Goal: Task Accomplishment & Management: Manage account settings

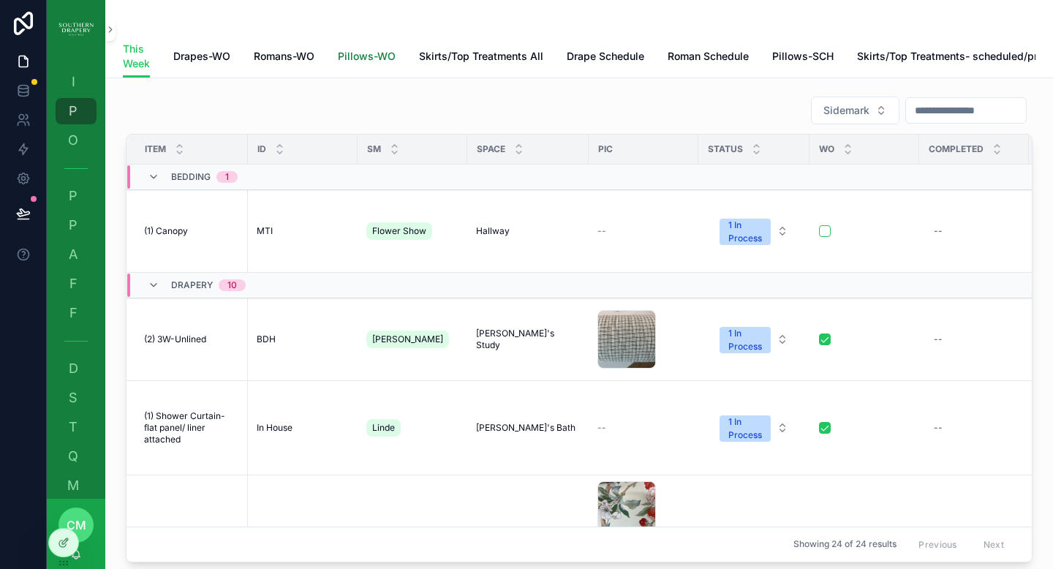
click at [360, 62] on span "Pillows-WO" at bounding box center [367, 56] width 58 height 15
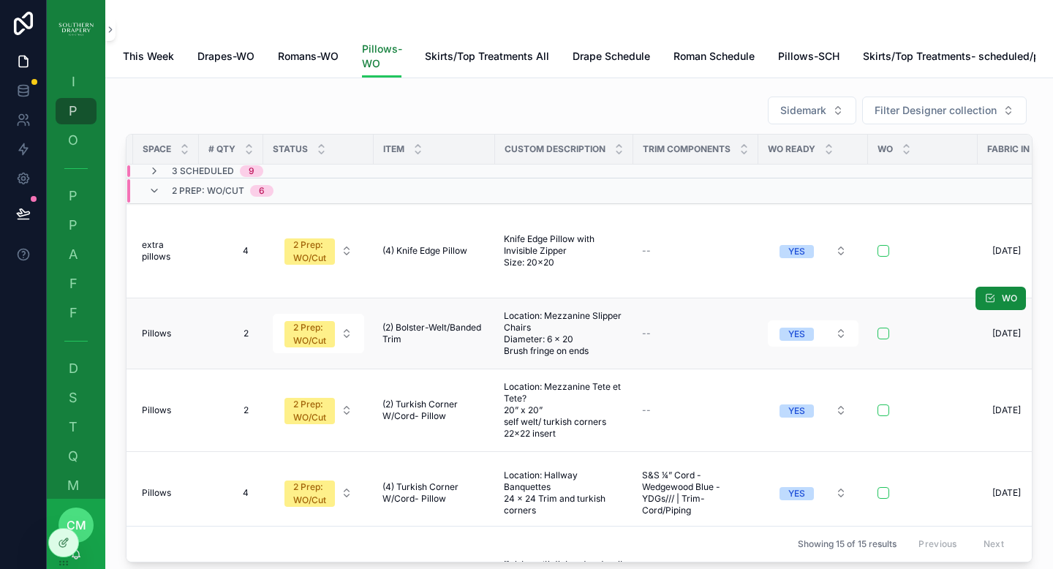
scroll to position [0, 273]
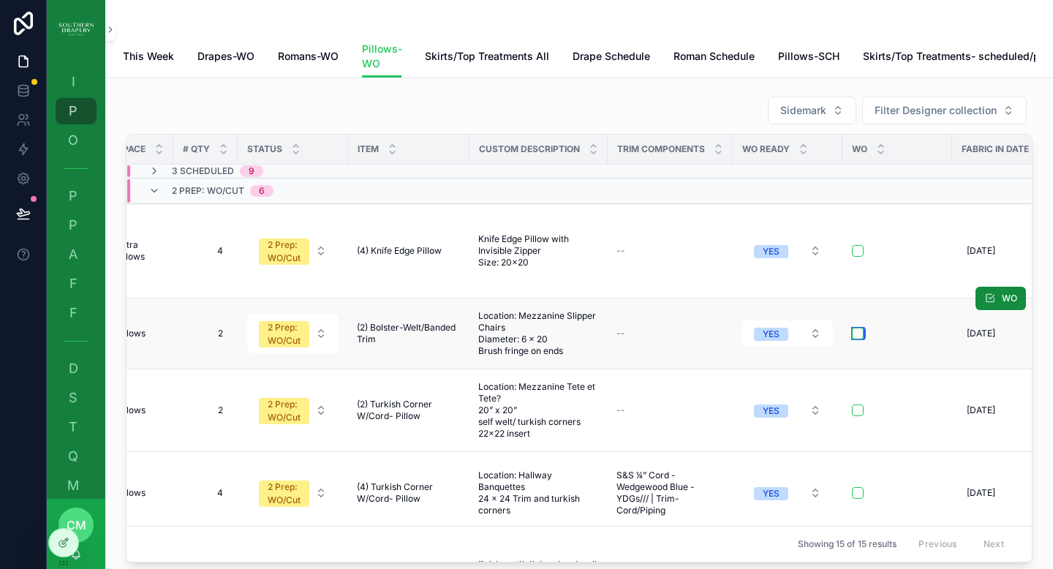
click at [855, 328] on button "scrollable content" at bounding box center [858, 334] width 12 height 12
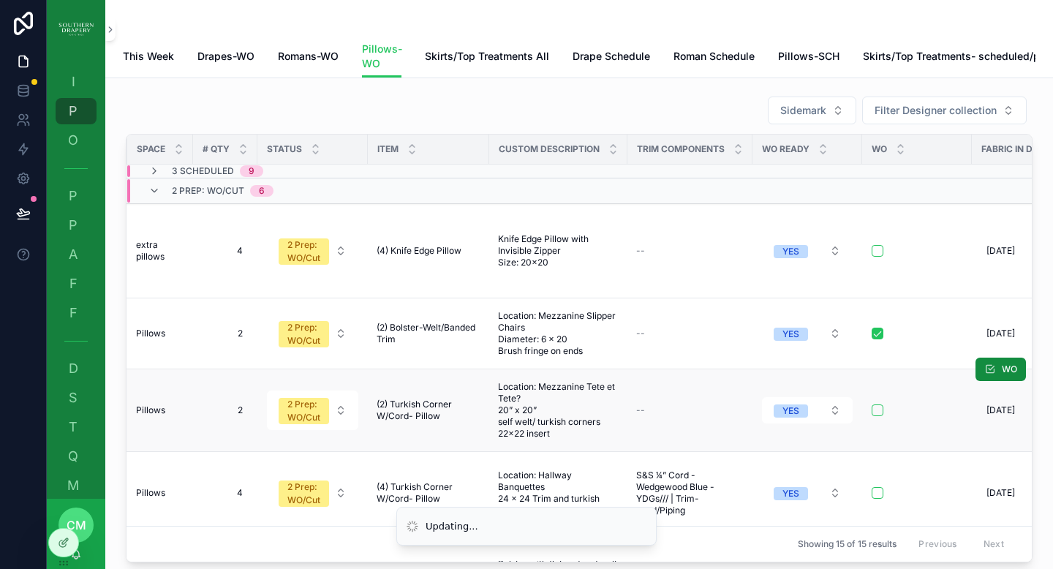
scroll to position [0, 300]
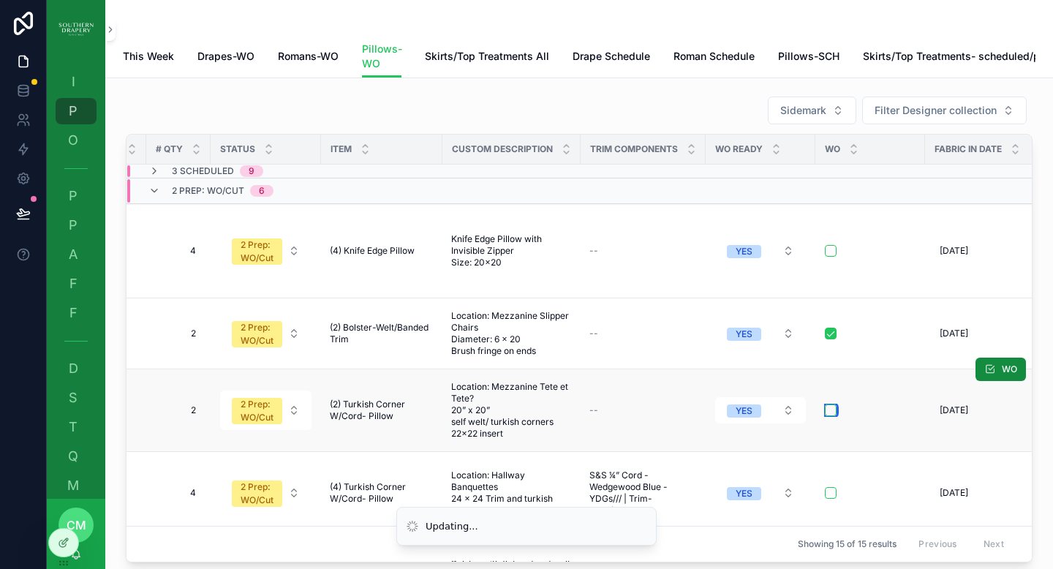
click at [828, 404] on button "scrollable content" at bounding box center [831, 410] width 12 height 12
click at [825, 487] on button "scrollable content" at bounding box center [831, 493] width 12 height 12
click at [830, 256] on form "scrollable content" at bounding box center [870, 250] width 92 height 13
click at [826, 246] on button "scrollable content" at bounding box center [831, 251] width 12 height 12
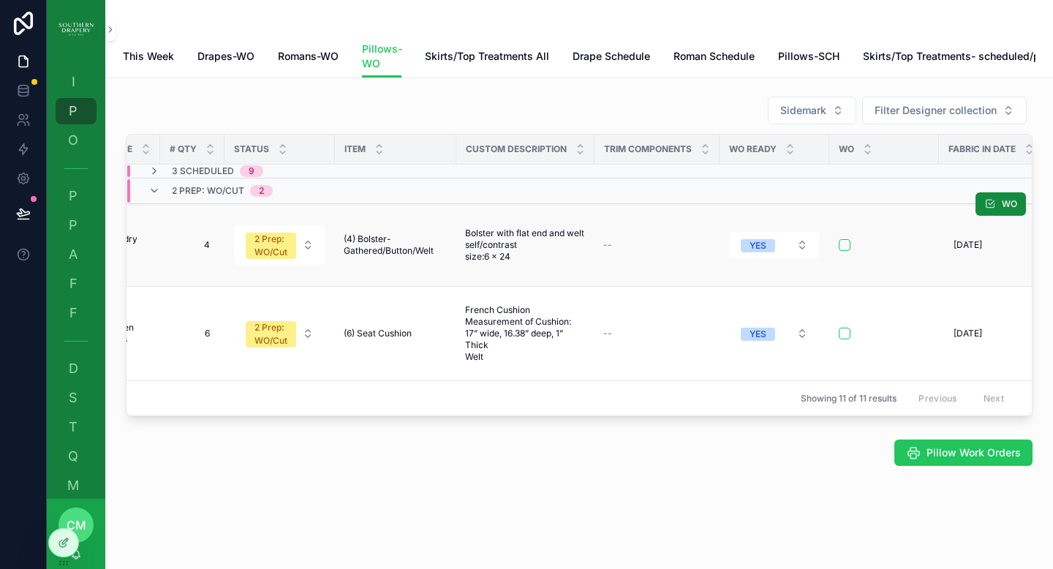
scroll to position [0, 330]
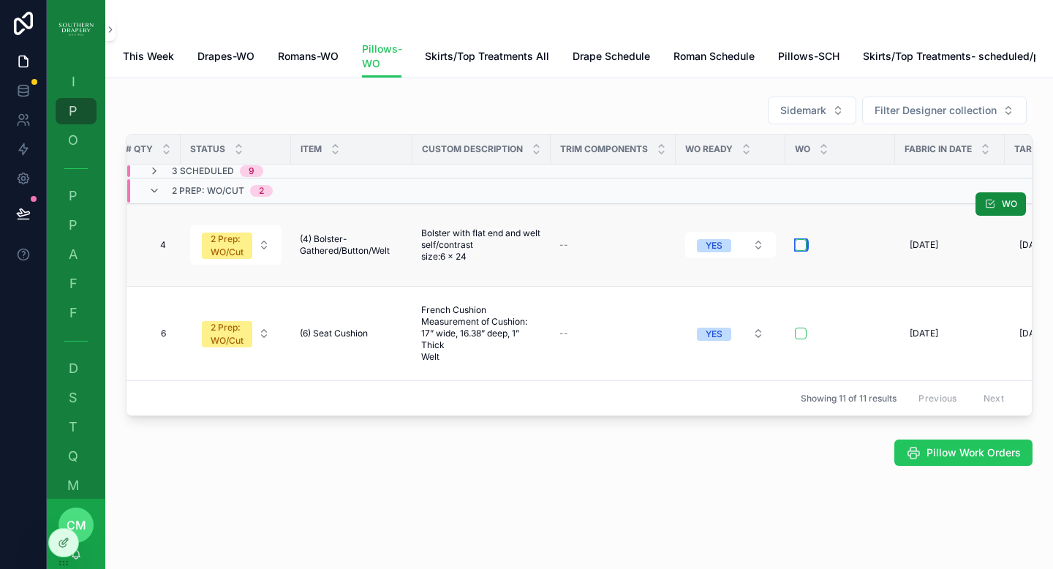
click at [798, 251] on button "scrollable content" at bounding box center [801, 245] width 12 height 12
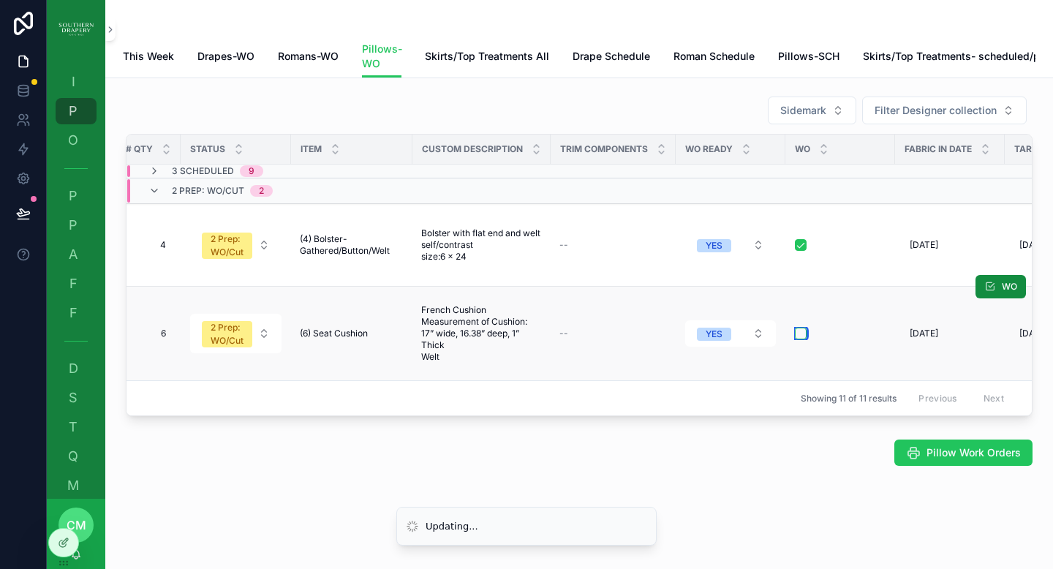
click at [797, 339] on button "scrollable content" at bounding box center [801, 334] width 12 height 12
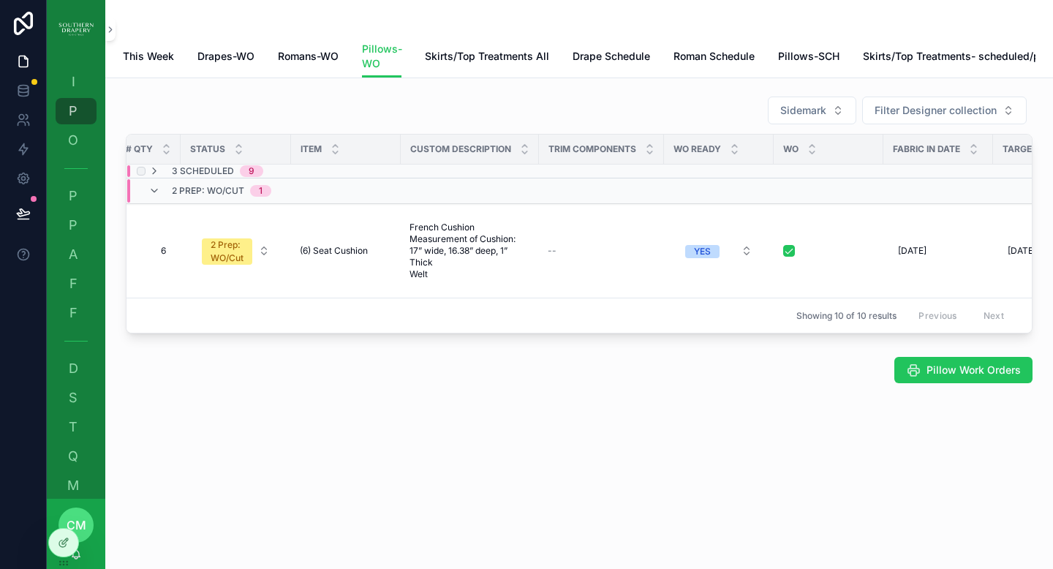
click at [149, 178] on td "3 Scheduled 9" at bounding box center [285, 171] width 319 height 14
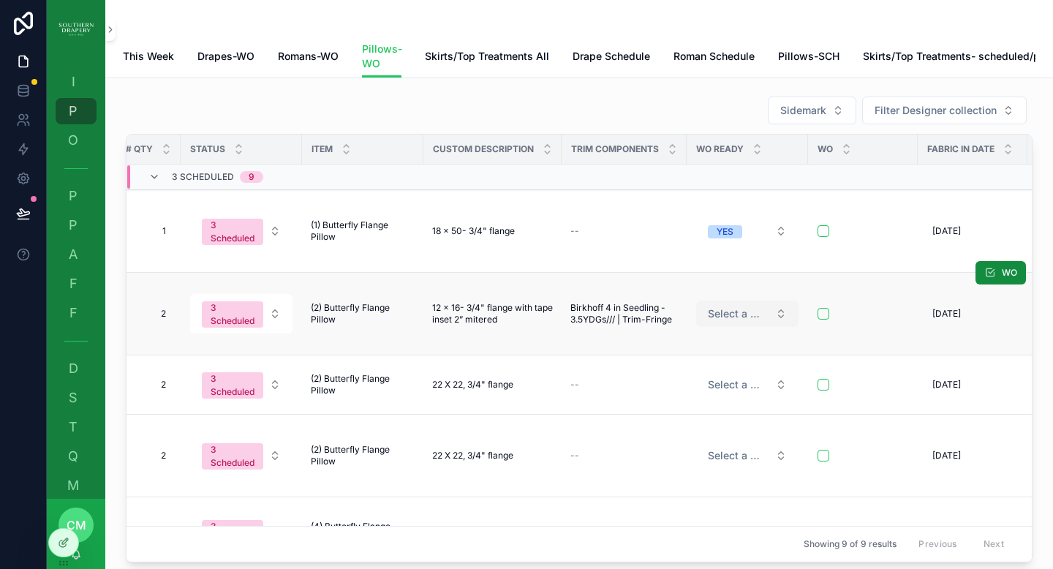
click at [728, 321] on span "Select a WO ready" at bounding box center [738, 313] width 61 height 15
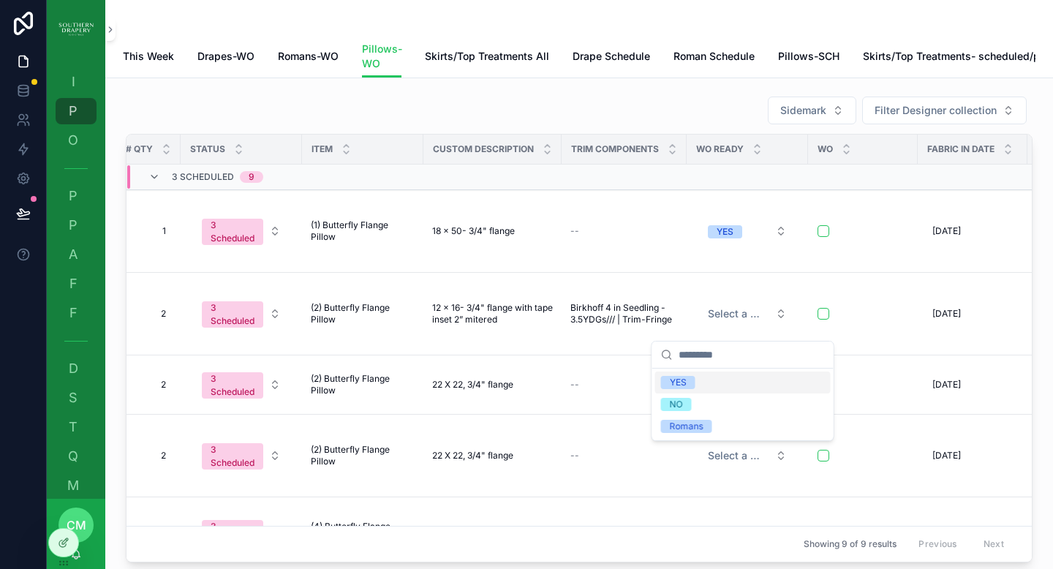
click at [697, 379] on div "YES" at bounding box center [742, 382] width 175 height 22
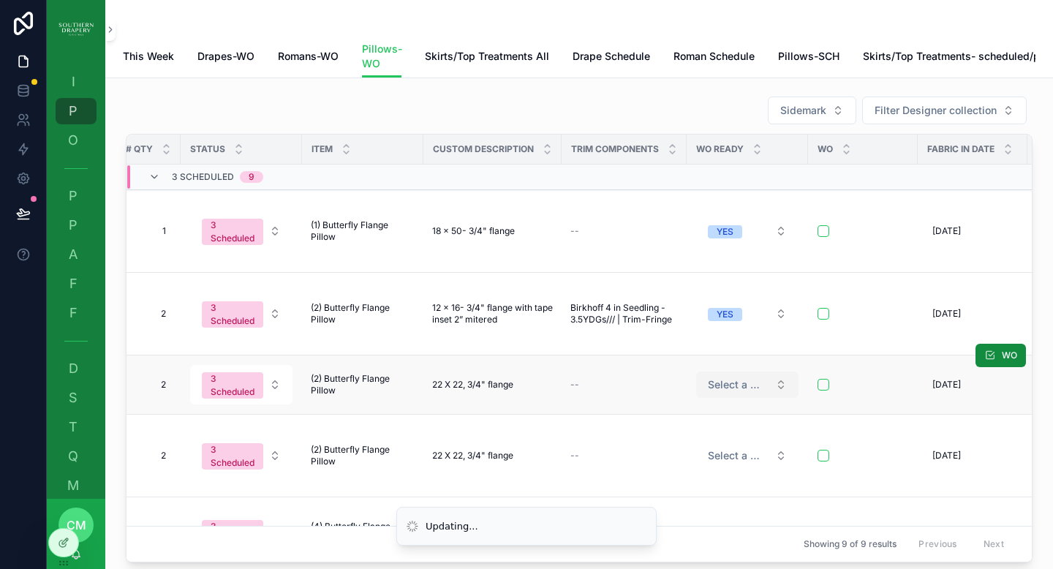
click at [727, 392] on span "Select a WO ready" at bounding box center [738, 384] width 61 height 15
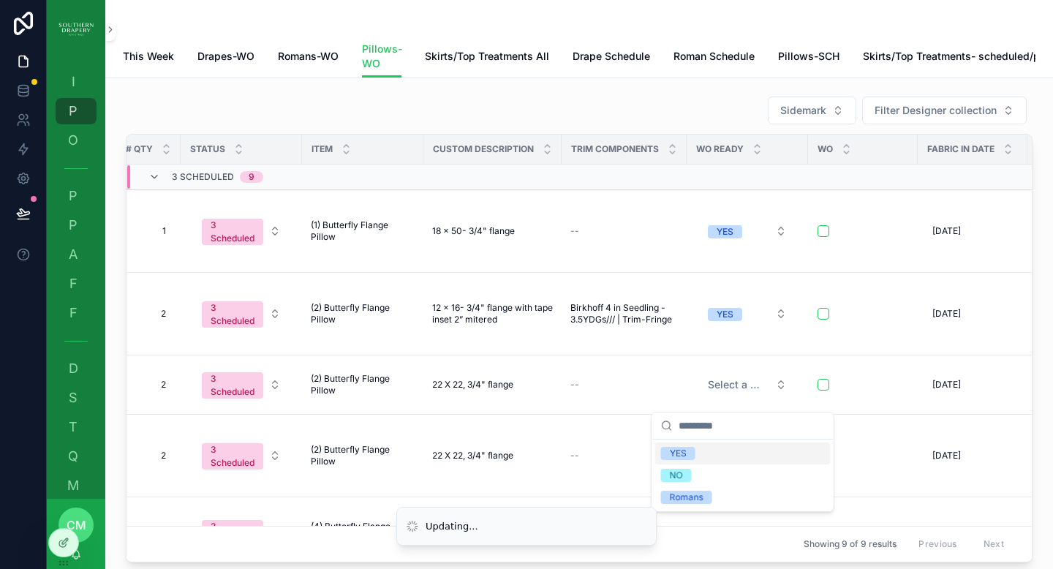
click at [691, 454] on span "YES" at bounding box center [678, 453] width 34 height 13
click at [735, 463] on span "Select a WO ready" at bounding box center [738, 455] width 61 height 15
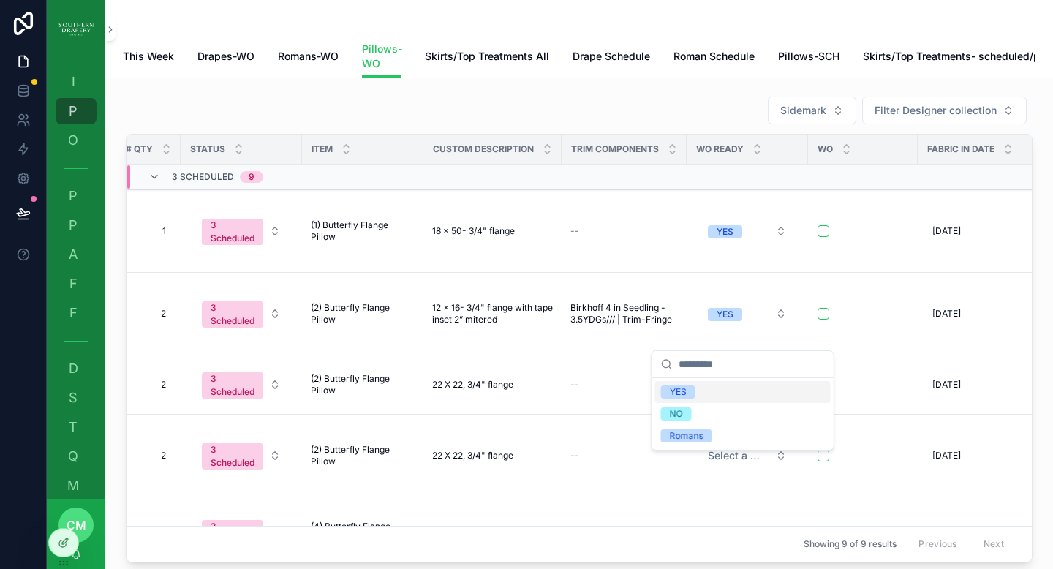
click at [704, 389] on div "YES" at bounding box center [742, 392] width 175 height 22
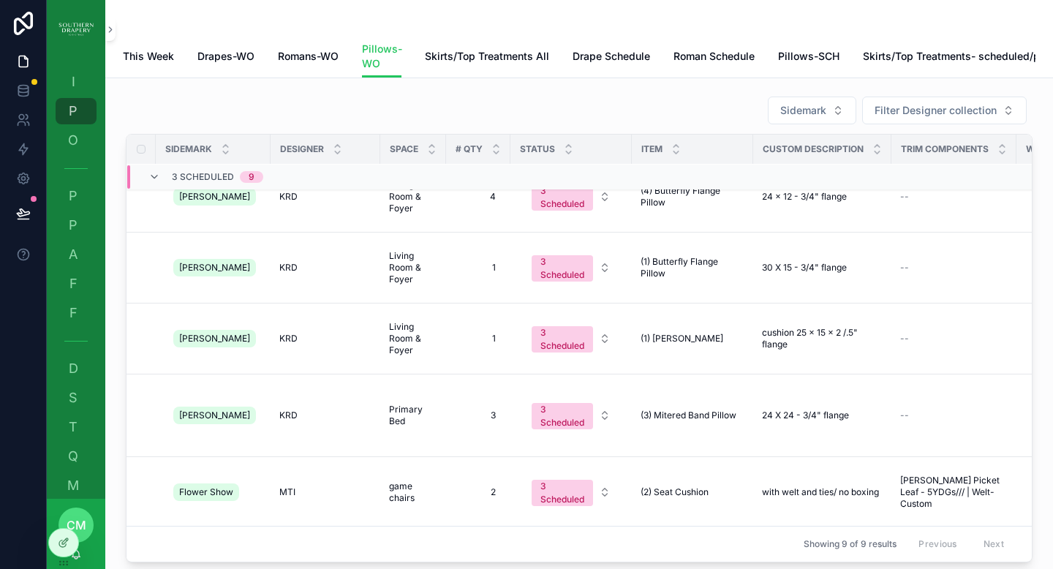
scroll to position [336, 16]
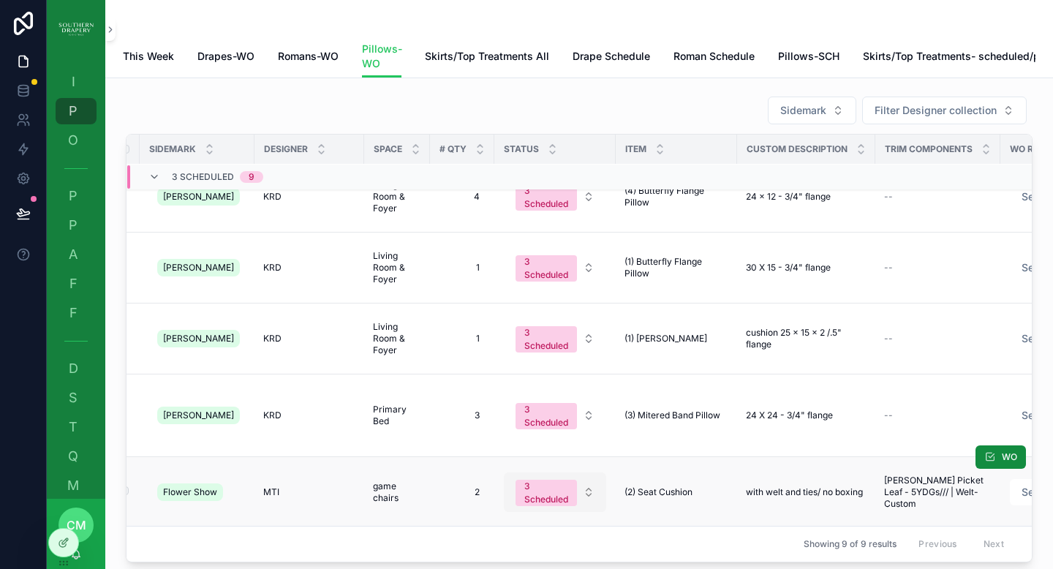
click at [529, 498] on div "3 Scheduled" at bounding box center [546, 493] width 44 height 26
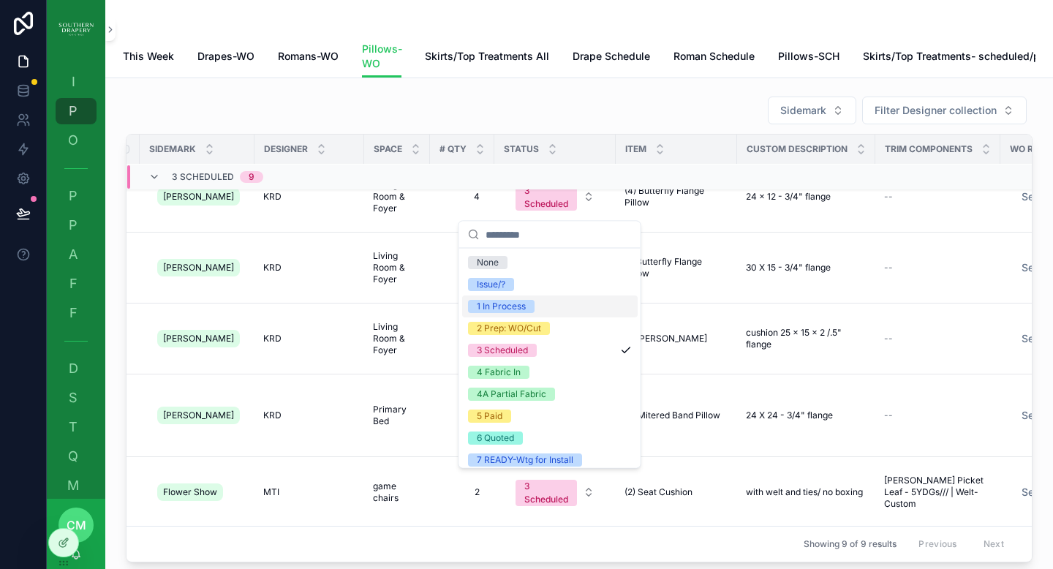
click at [526, 306] on span "1 In Process" at bounding box center [501, 306] width 67 height 13
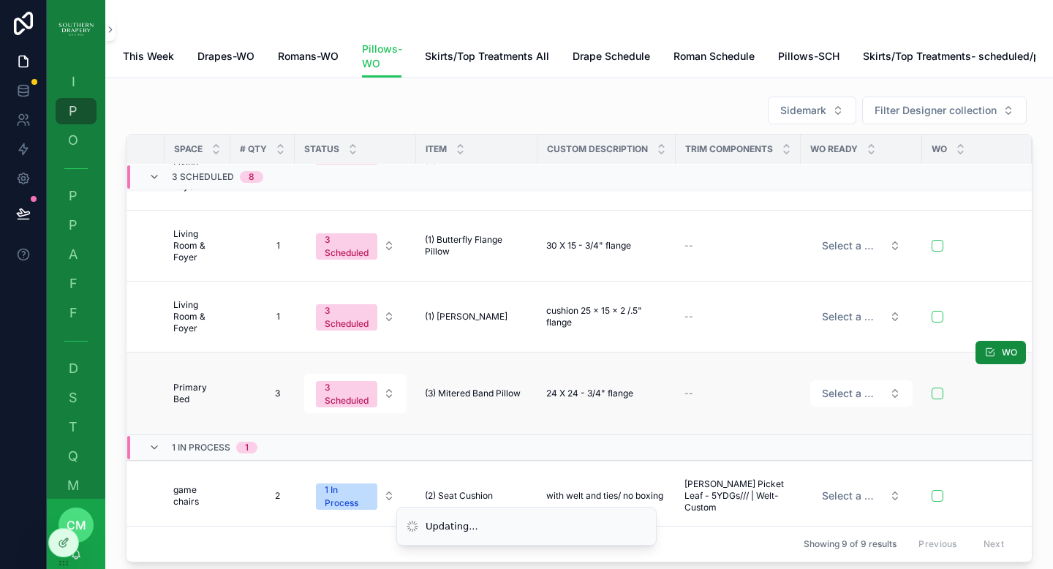
scroll to position [361, 216]
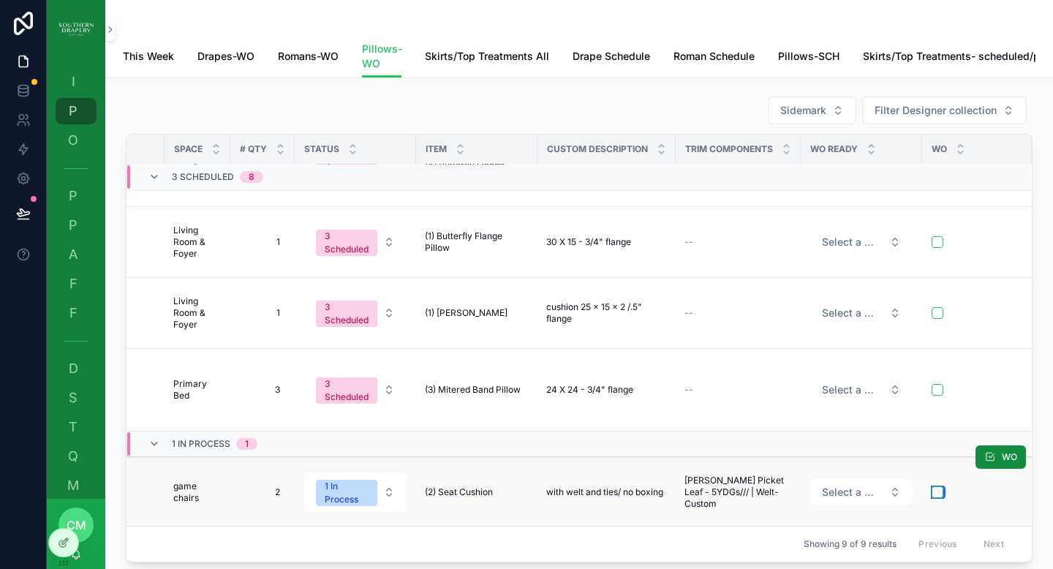
click at [937, 491] on button "scrollable content" at bounding box center [937, 492] width 12 height 12
click at [850, 249] on span "Select a WO ready" at bounding box center [852, 242] width 61 height 15
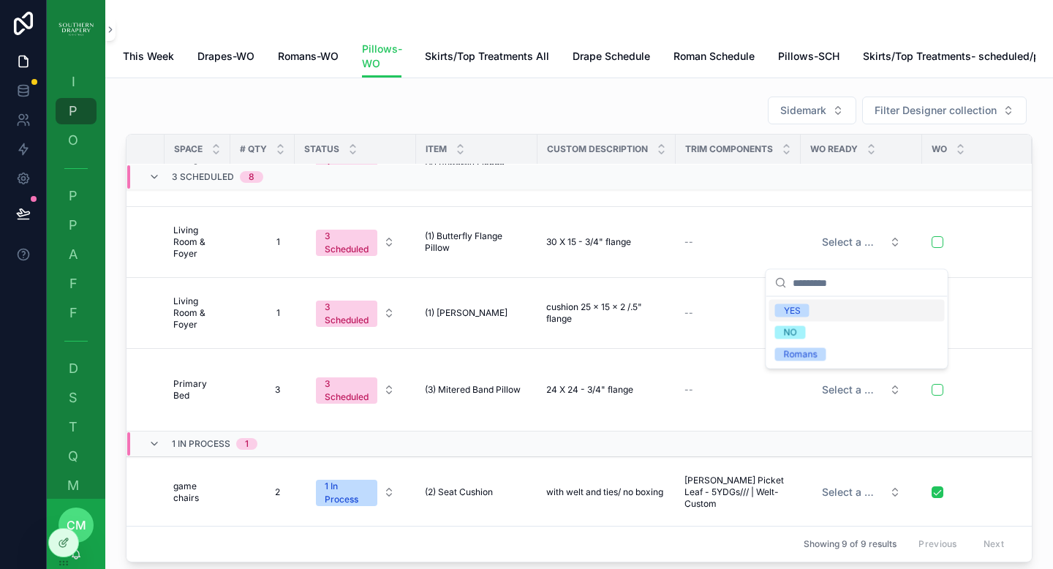
click at [797, 310] on div "YES" at bounding box center [792, 310] width 17 height 13
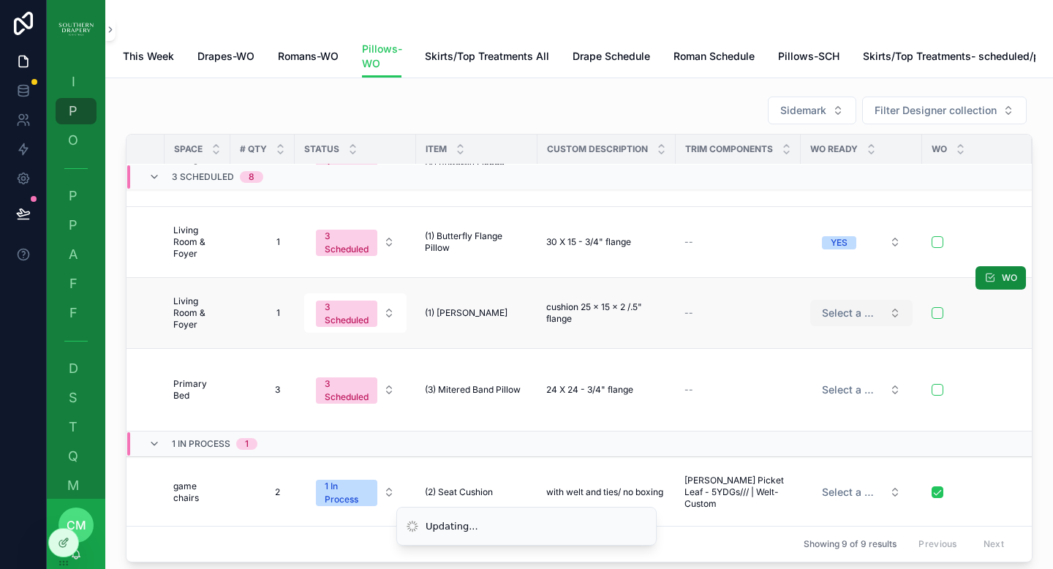
click at [850, 314] on button "Select a WO ready" at bounding box center [861, 313] width 102 height 26
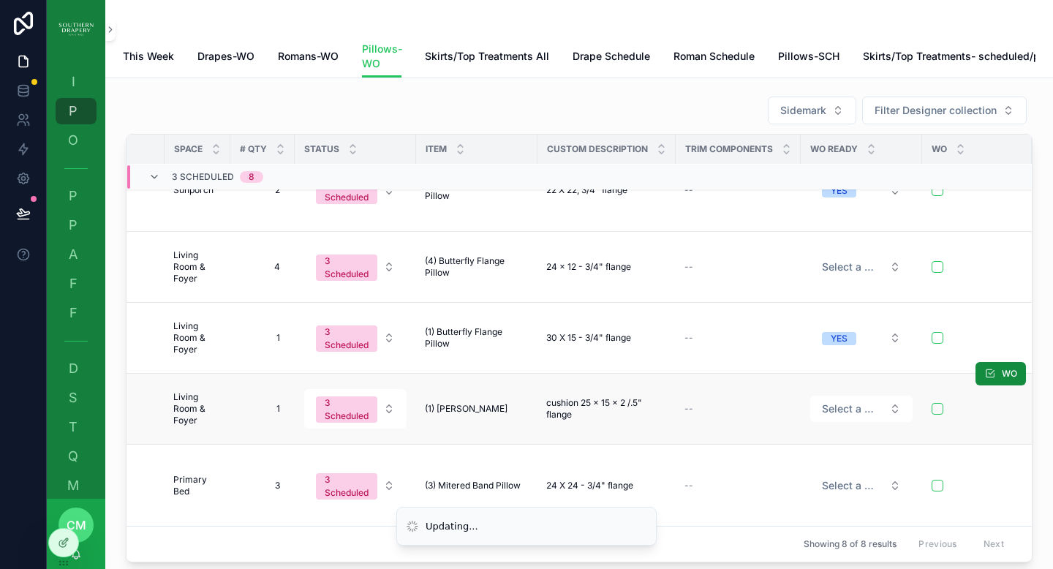
scroll to position [265, 216]
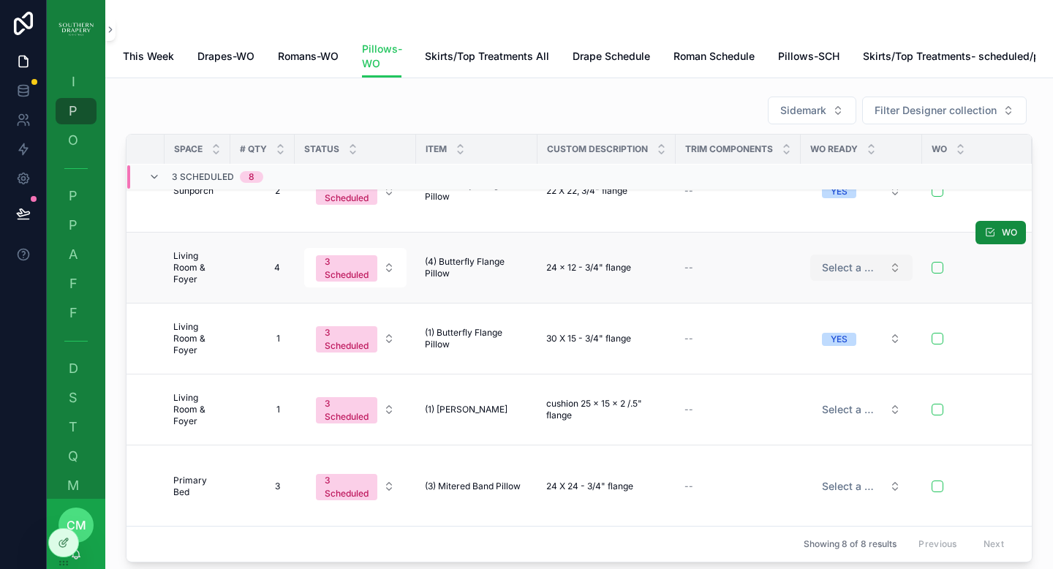
click at [841, 275] on span "Select a WO ready" at bounding box center [852, 267] width 61 height 15
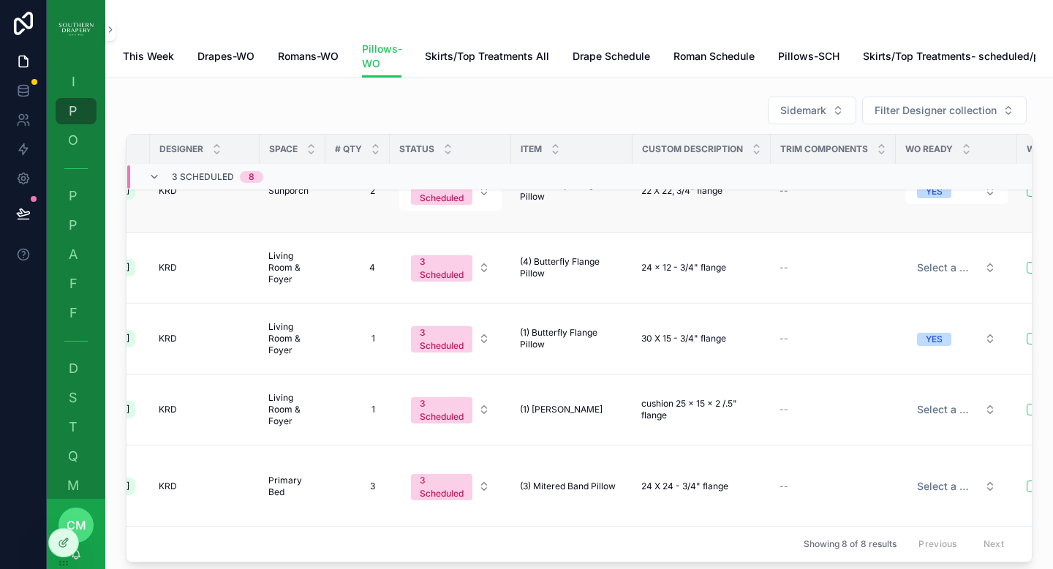
scroll to position [265, 150]
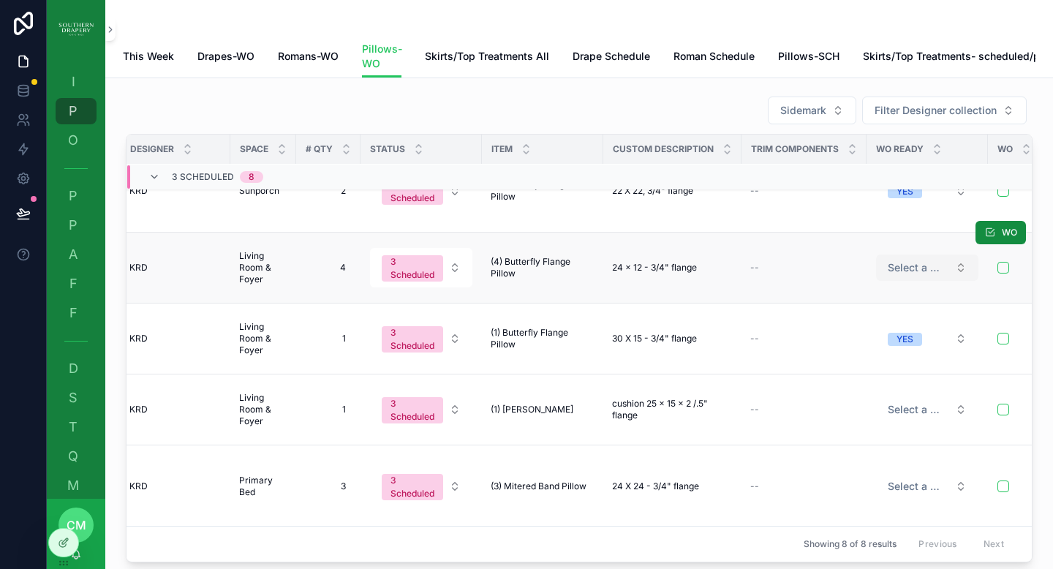
click at [911, 275] on span "Select a WO ready" at bounding box center [918, 267] width 61 height 15
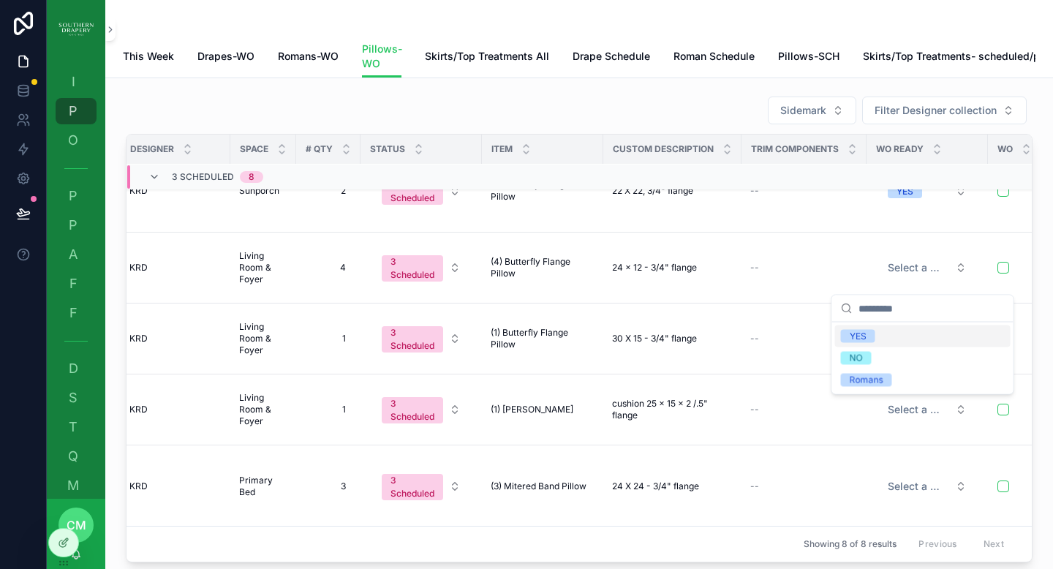
click at [860, 337] on div "YES" at bounding box center [858, 336] width 17 height 13
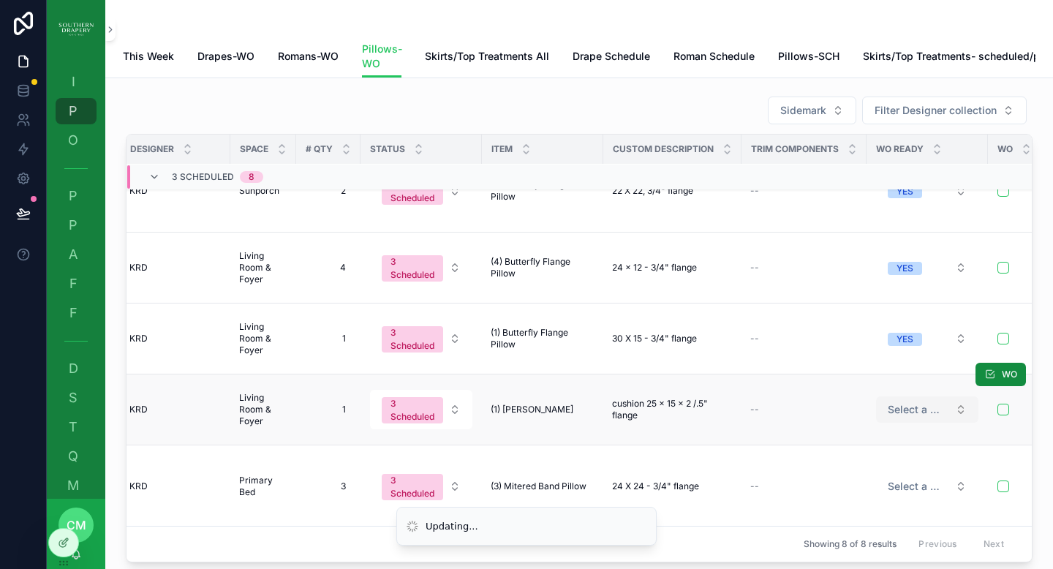
click at [893, 417] on span "Select a WO ready" at bounding box center [918, 409] width 61 height 15
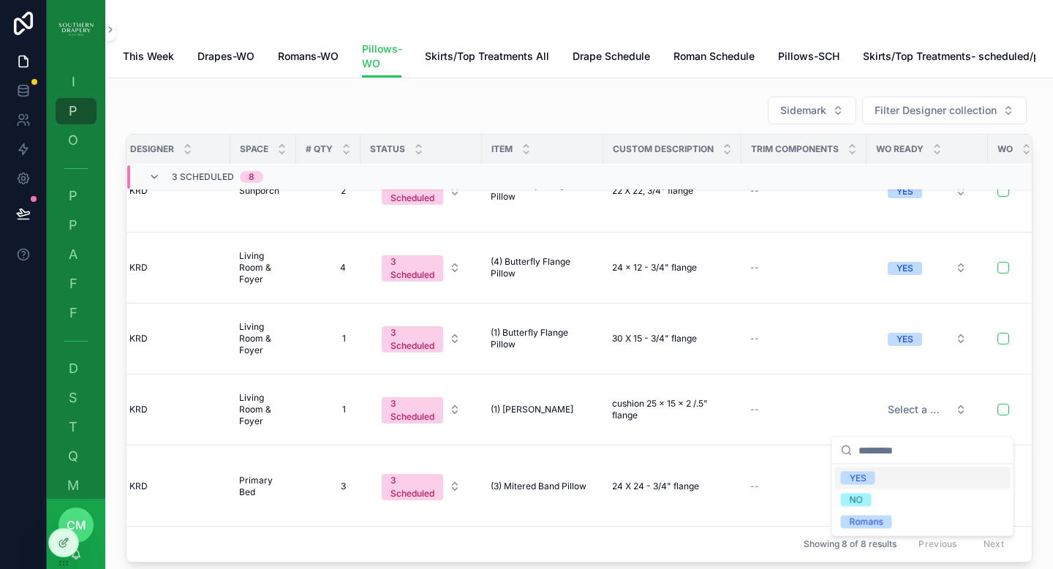
click at [863, 480] on div "YES" at bounding box center [858, 478] width 17 height 13
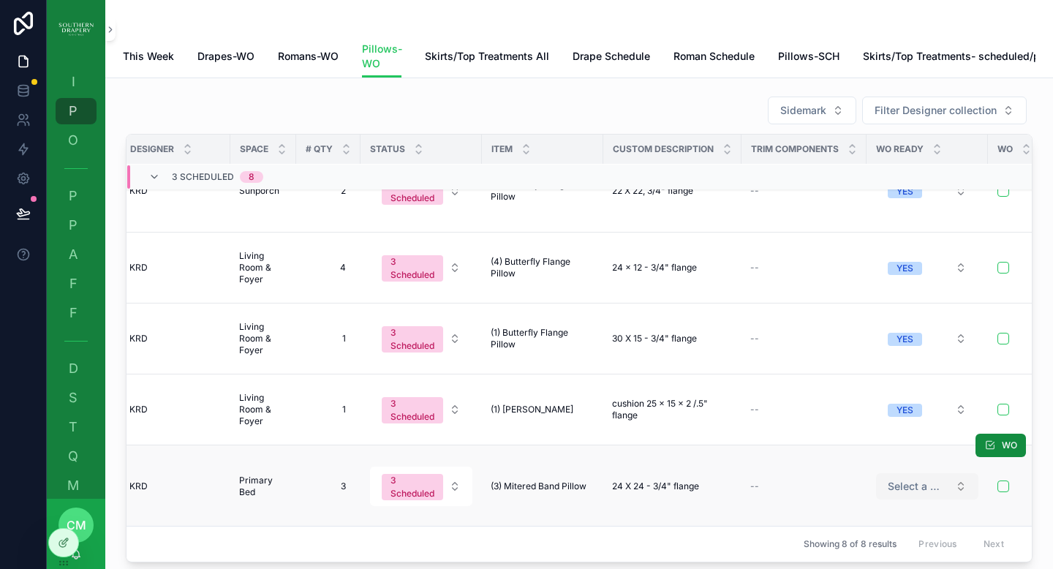
click at [896, 490] on span "Select a WO ready" at bounding box center [918, 486] width 61 height 15
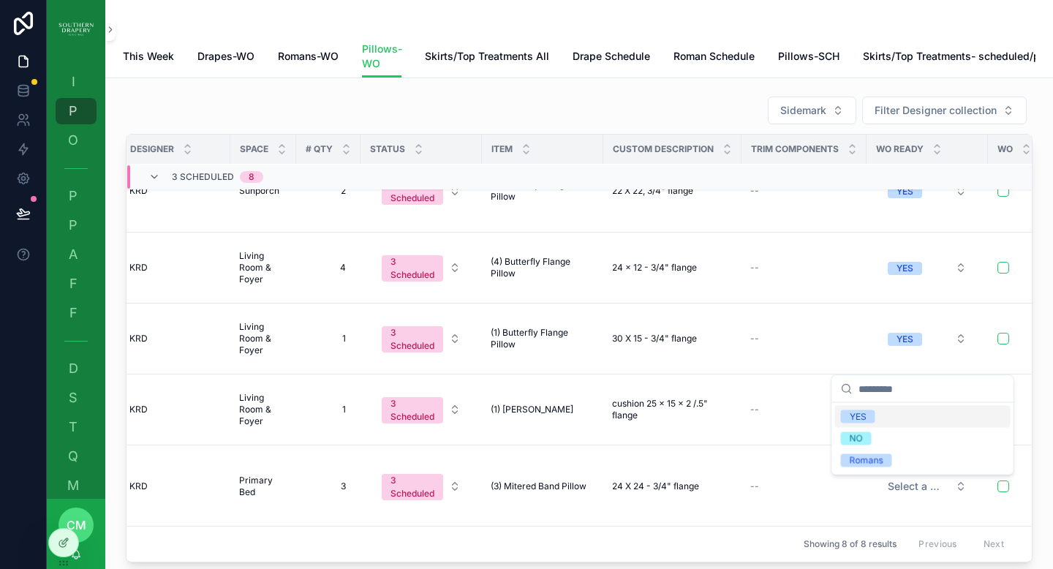
click at [864, 421] on div "YES" at bounding box center [858, 416] width 17 height 13
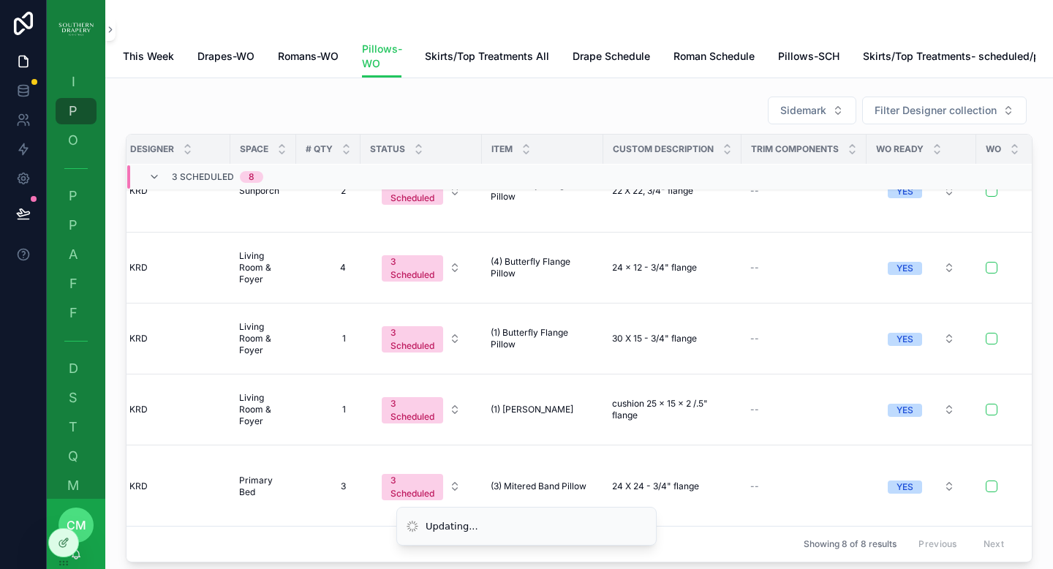
click at [866, 421] on td "YES" at bounding box center [921, 409] width 110 height 71
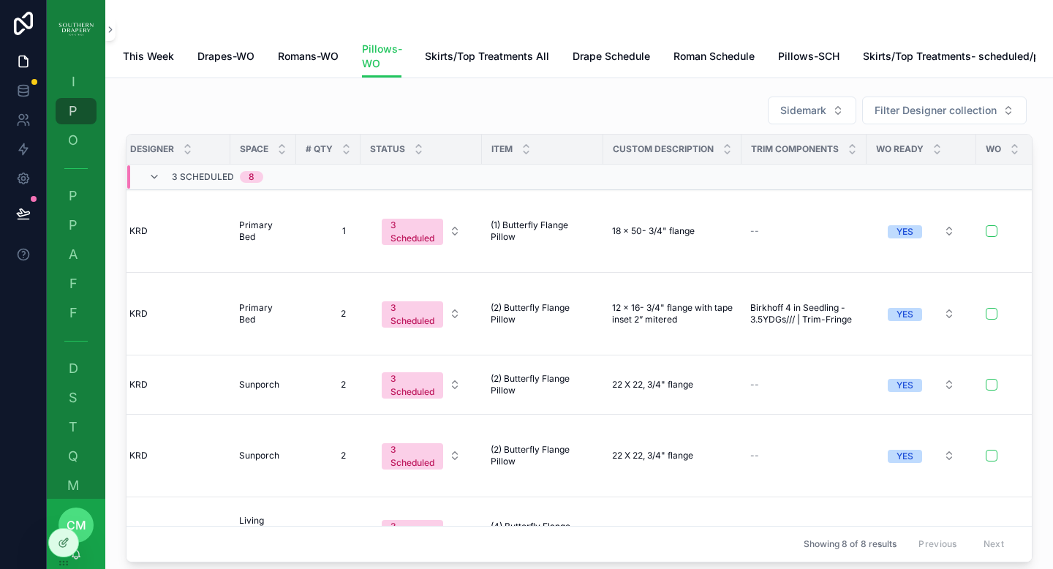
scroll to position [176, 0]
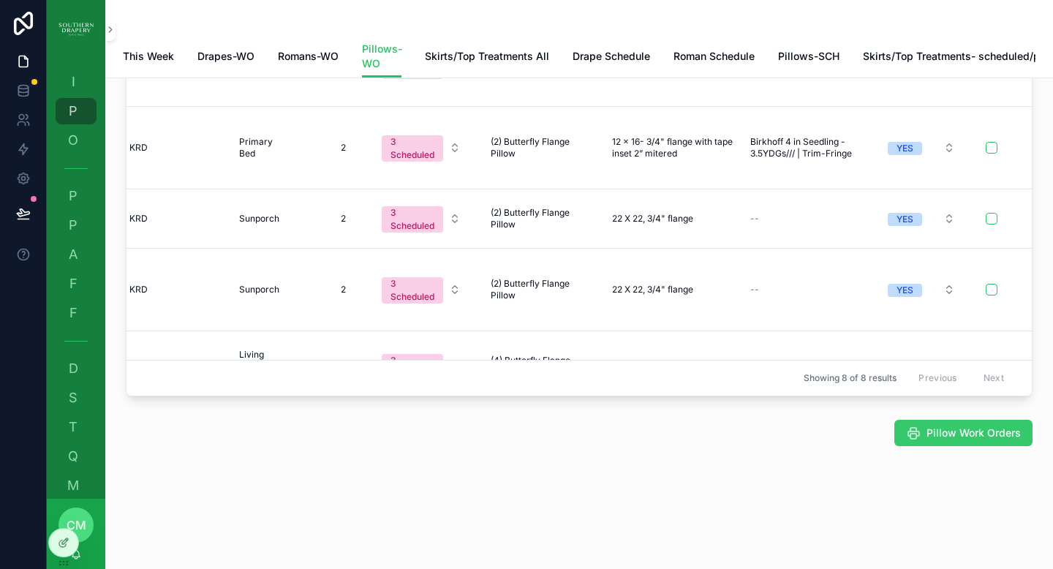
click at [939, 434] on span "Pillow Work Orders" at bounding box center [973, 432] width 94 height 15
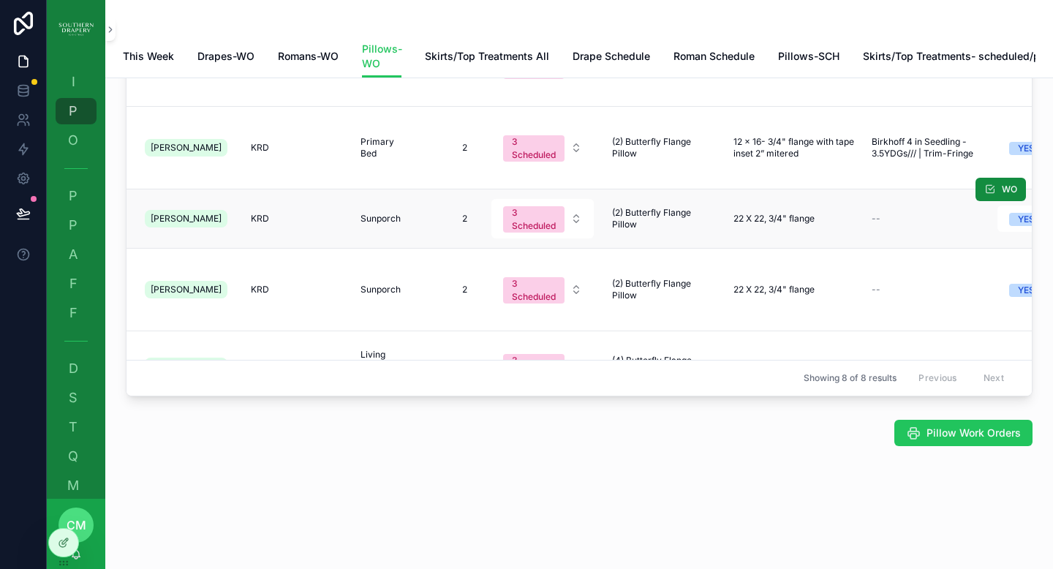
scroll to position [0, 0]
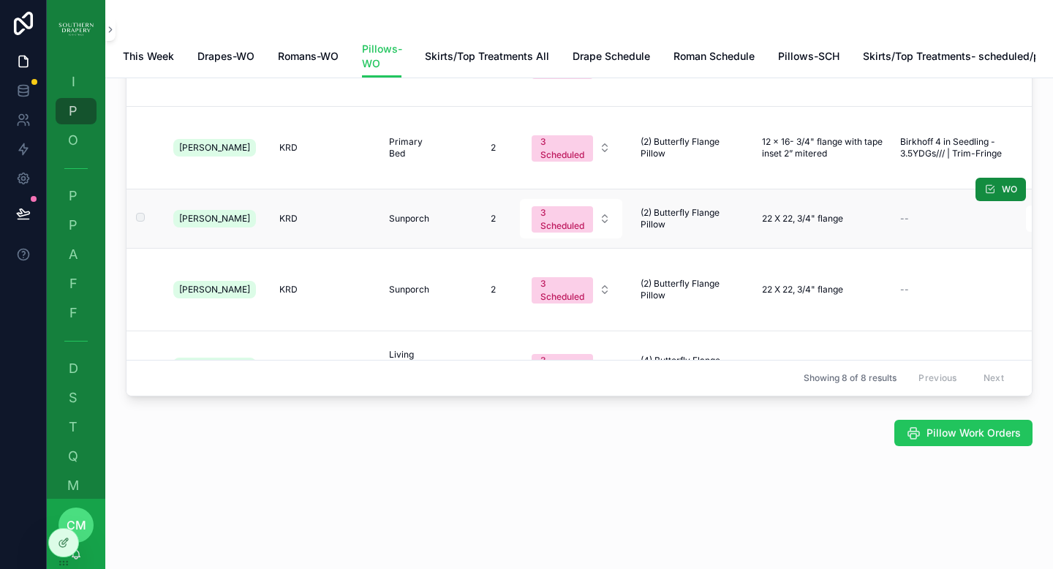
click at [694, 224] on span "(2) Butterfly Flange Pillow" at bounding box center [692, 218] width 104 height 23
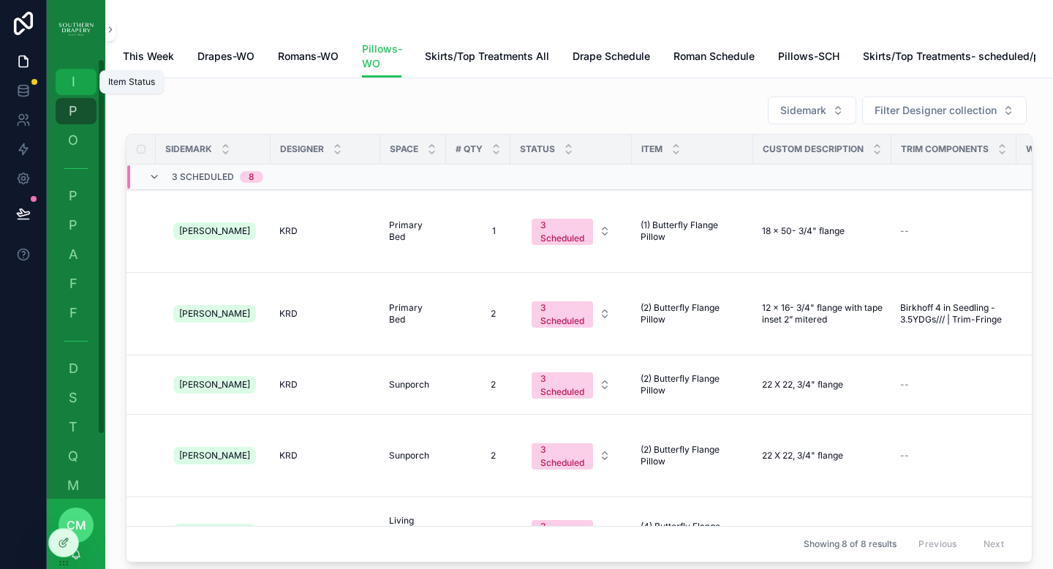
click at [79, 91] on div "I Item Status" at bounding box center [75, 81] width 23 height 23
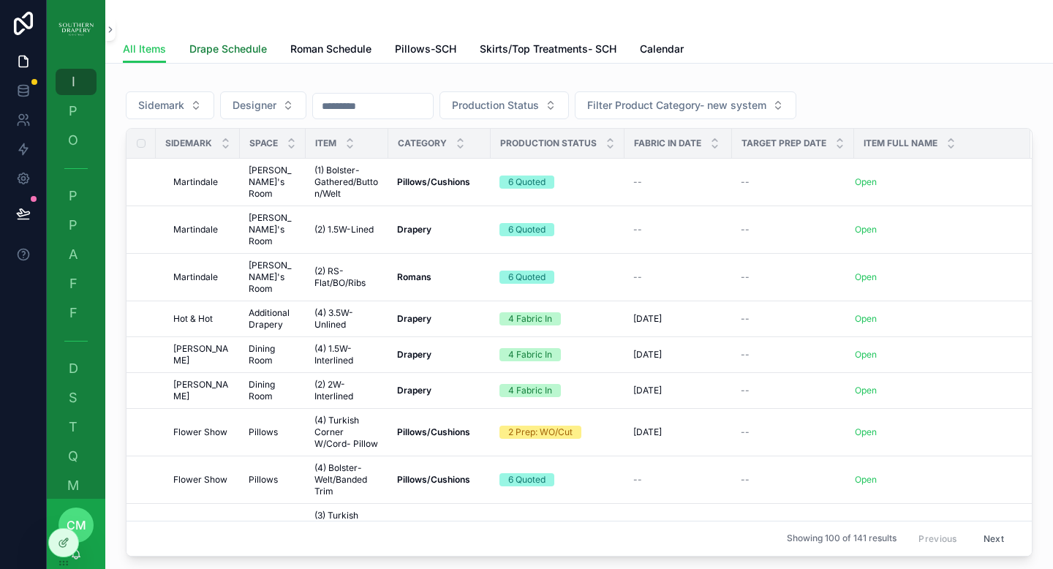
click at [238, 53] on span "Drape Schedule" at bounding box center [227, 49] width 77 height 15
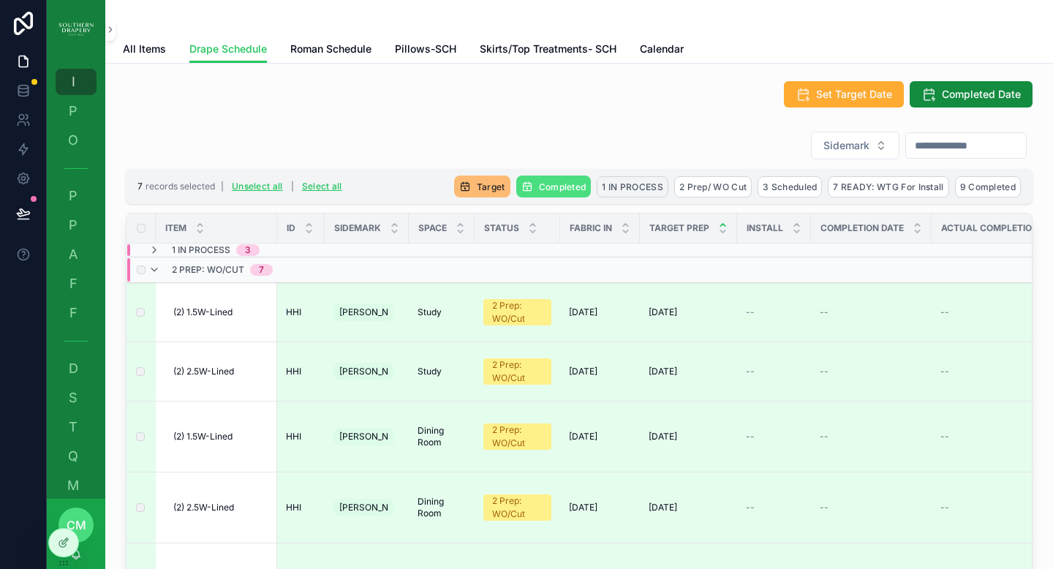
click at [616, 187] on span "1 IN PROCESS" at bounding box center [632, 186] width 61 height 11
click at [695, 161] on icon "scrollable content" at bounding box center [692, 159] width 12 height 12
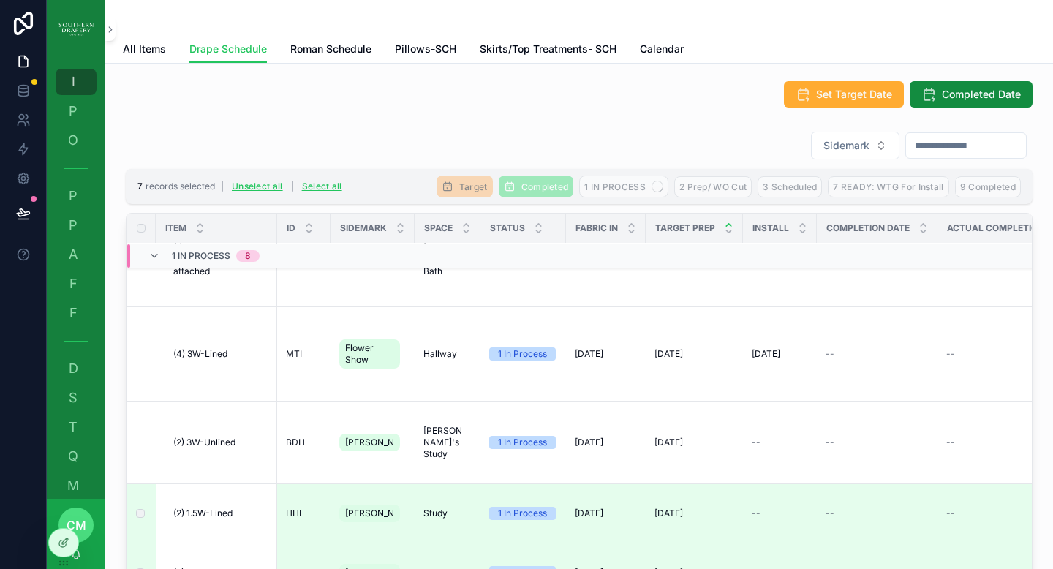
scroll to position [63, 0]
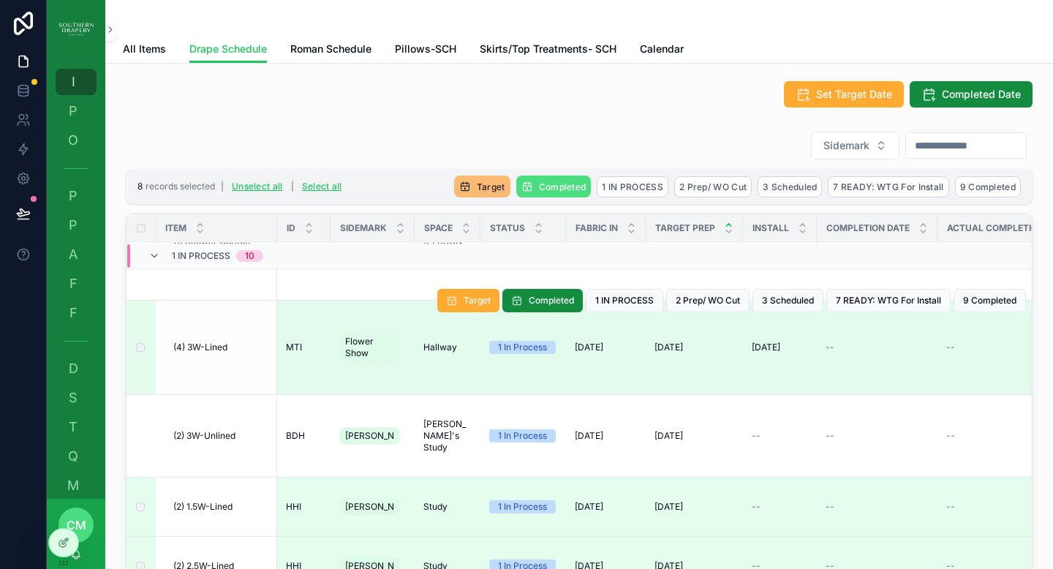
click at [839, 343] on div "--" at bounding box center [876, 347] width 103 height 12
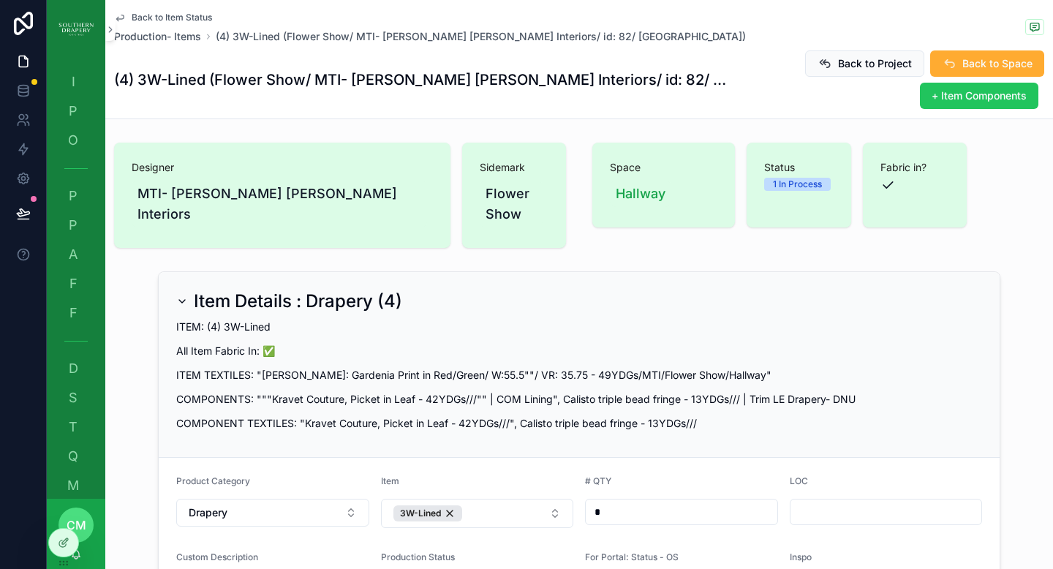
click at [121, 18] on icon "scrollable content" at bounding box center [120, 18] width 12 height 12
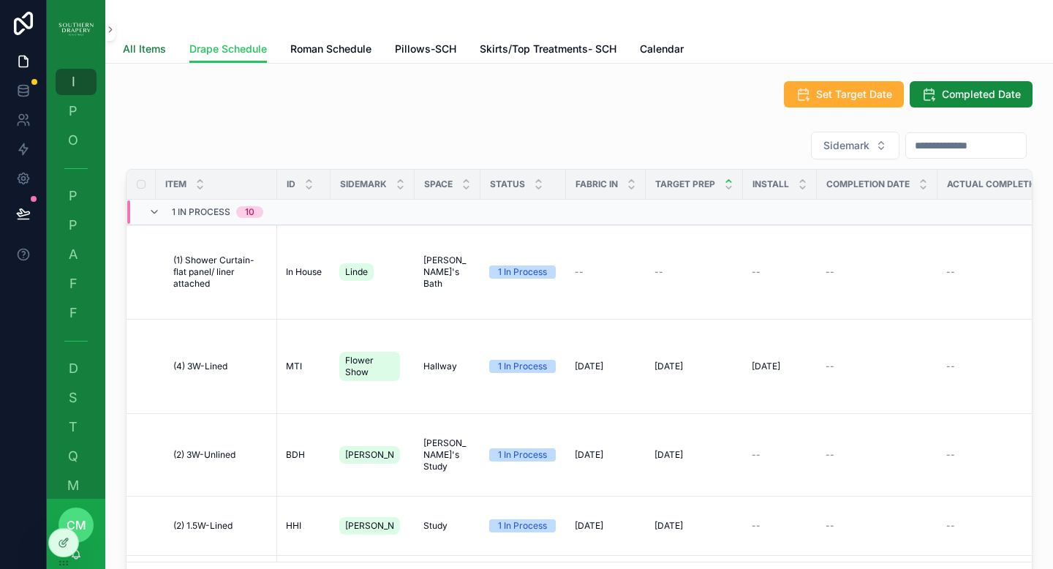
click at [132, 54] on span "All Items" at bounding box center [144, 49] width 43 height 15
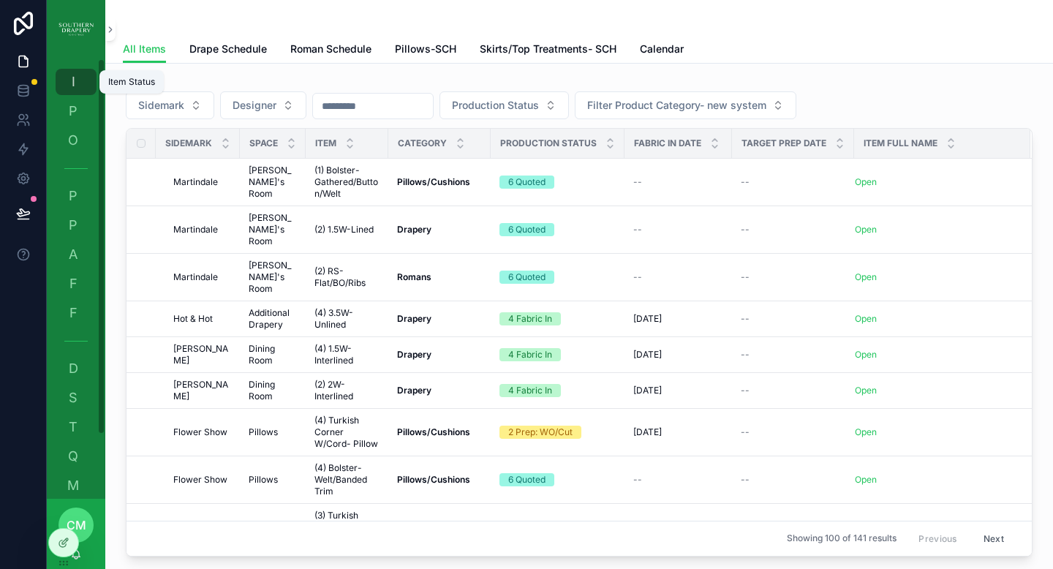
click at [77, 82] on span "I" at bounding box center [73, 82] width 15 height 15
click at [64, 115] on link "P Production" at bounding box center [76, 111] width 41 height 26
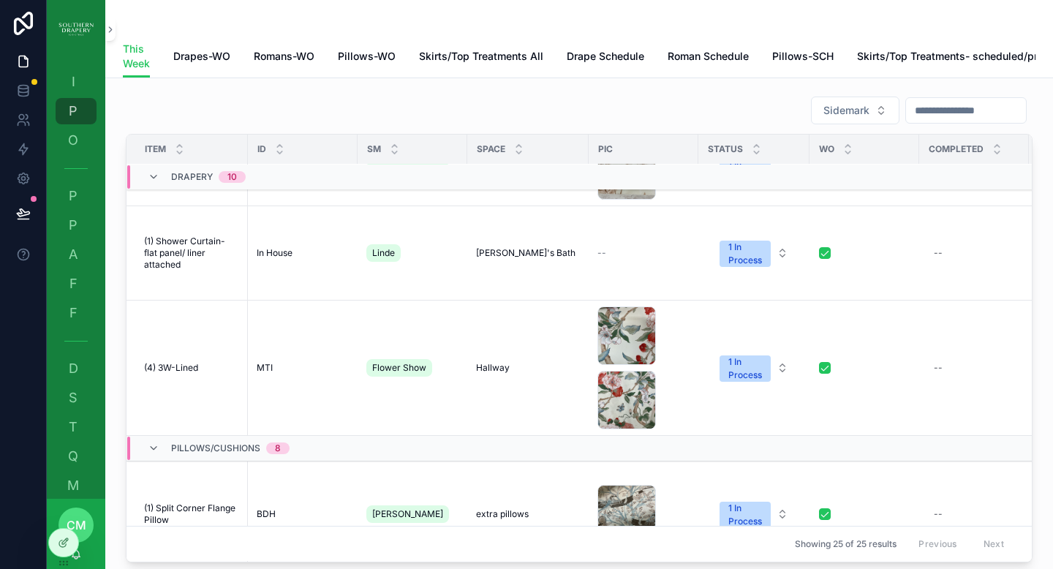
scroll to position [698, 0]
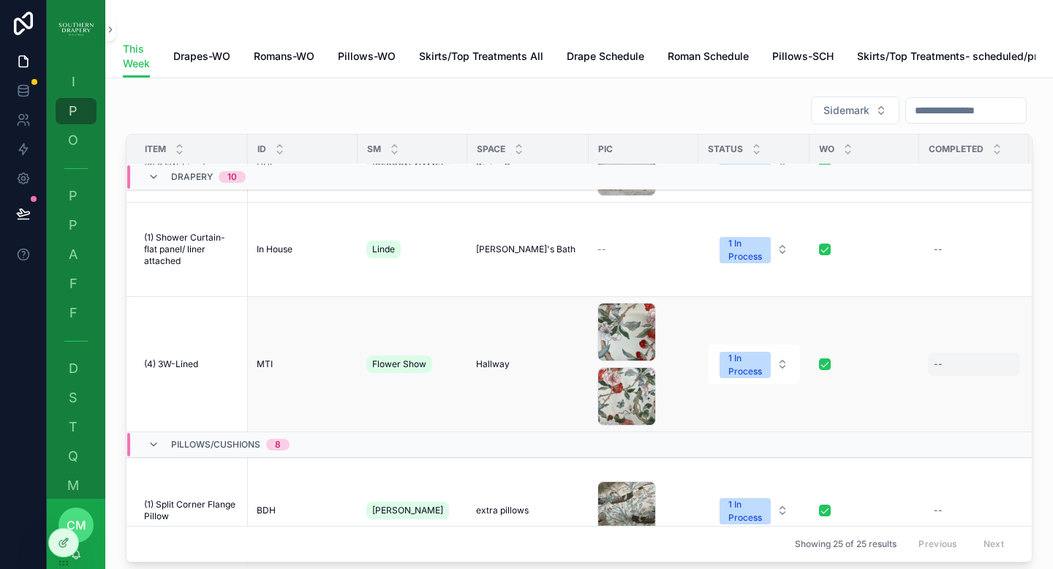
click at [934, 370] on div "--" at bounding box center [938, 364] width 9 height 12
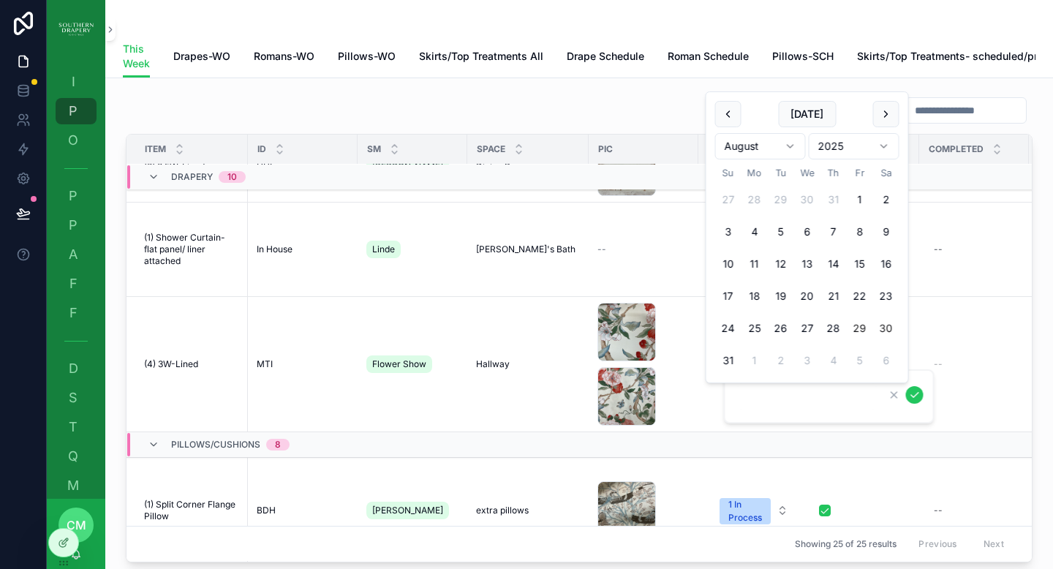
click at [858, 325] on button "29" at bounding box center [860, 328] width 26 height 26
type input "*********"
click at [912, 396] on icon "scrollable content" at bounding box center [914, 395] width 7 height 5
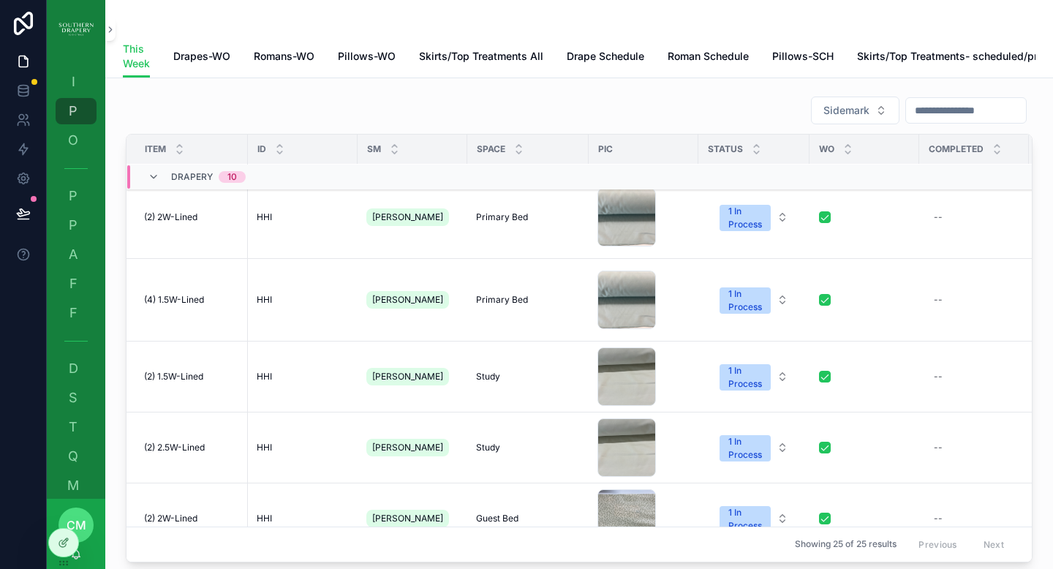
scroll to position [203, 0]
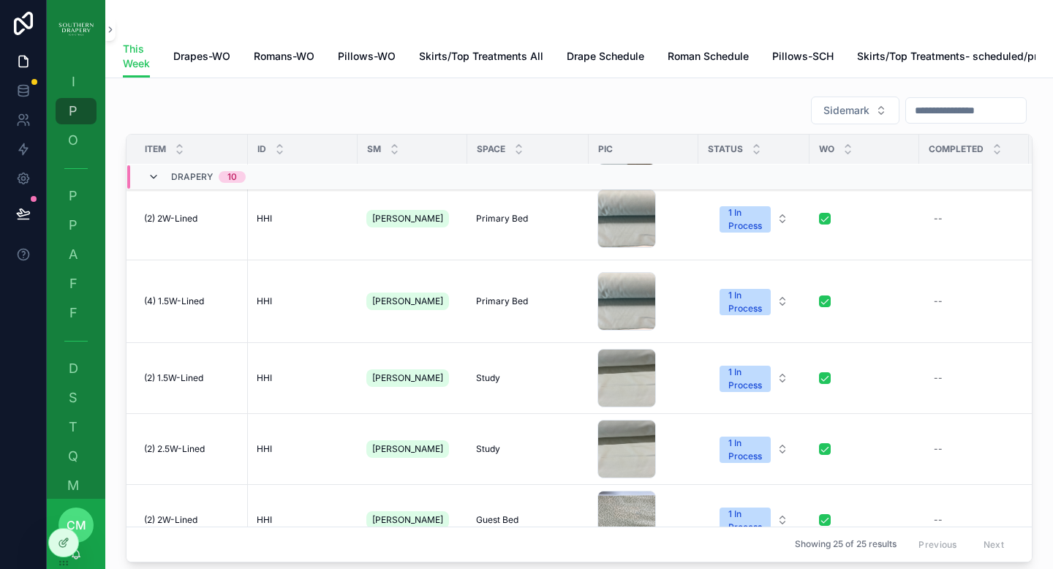
click at [154, 183] on icon "scrollable content" at bounding box center [154, 177] width 12 height 12
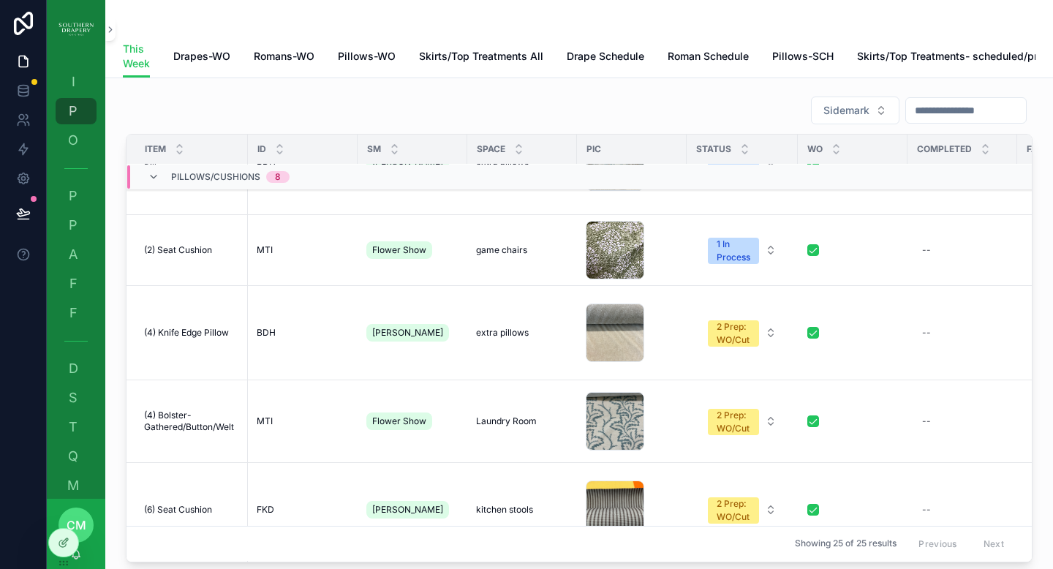
scroll to position [107, 0]
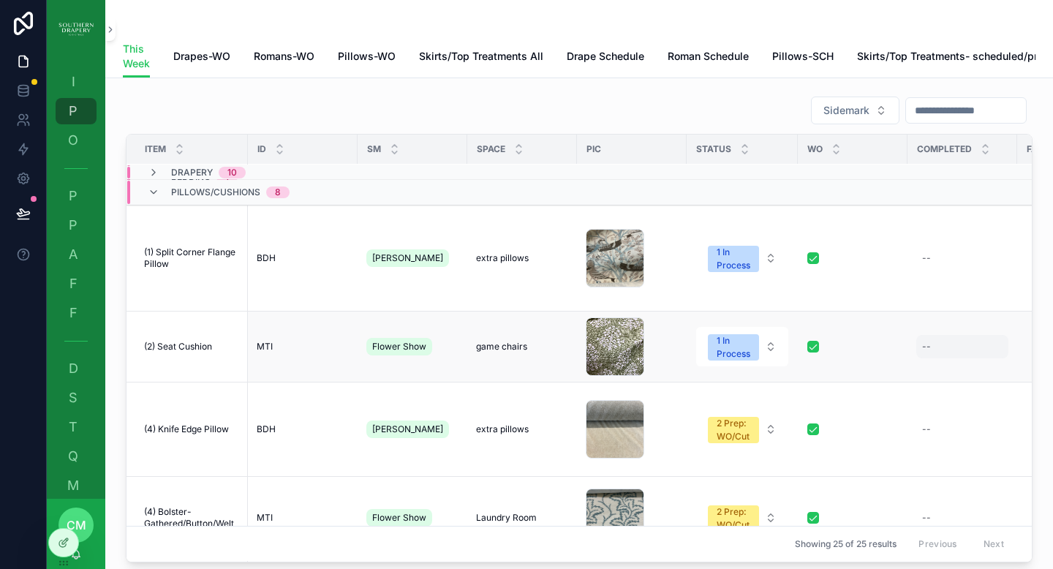
click at [931, 335] on div "--" at bounding box center [962, 346] width 92 height 23
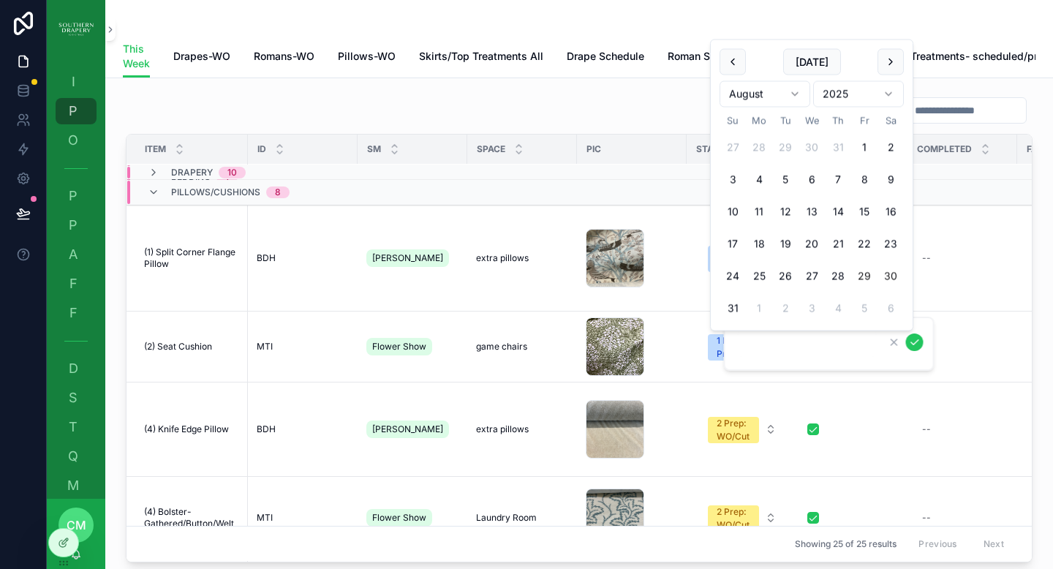
drag, startPoint x: 863, startPoint y: 270, endPoint x: 863, endPoint y: 279, distance: 8.8
click at [863, 279] on button "29" at bounding box center [864, 276] width 26 height 26
type input "*********"
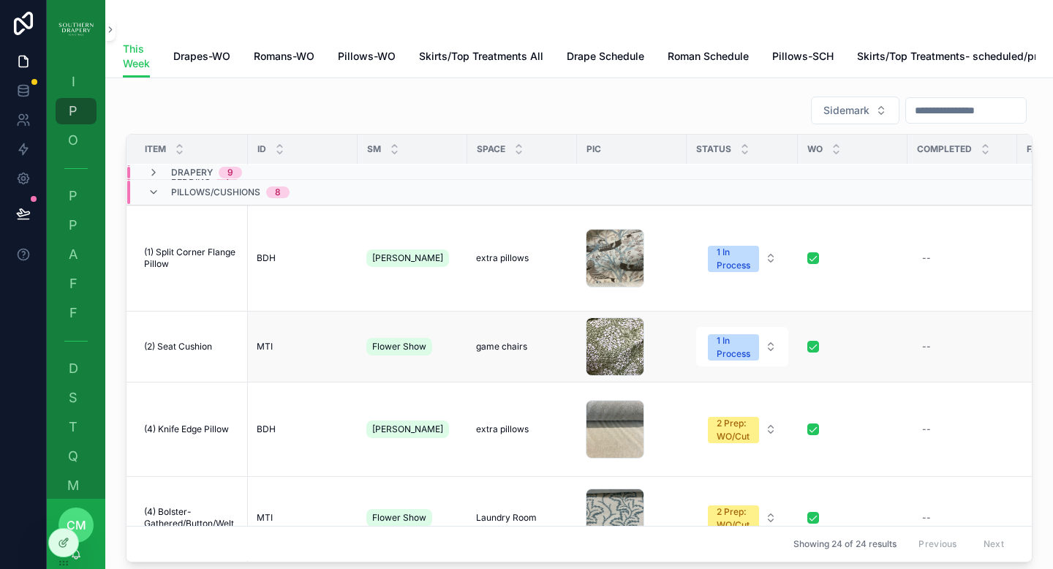
click at [912, 341] on td "--" at bounding box center [962, 346] width 110 height 71
click at [927, 341] on div "--" at bounding box center [926, 347] width 9 height 12
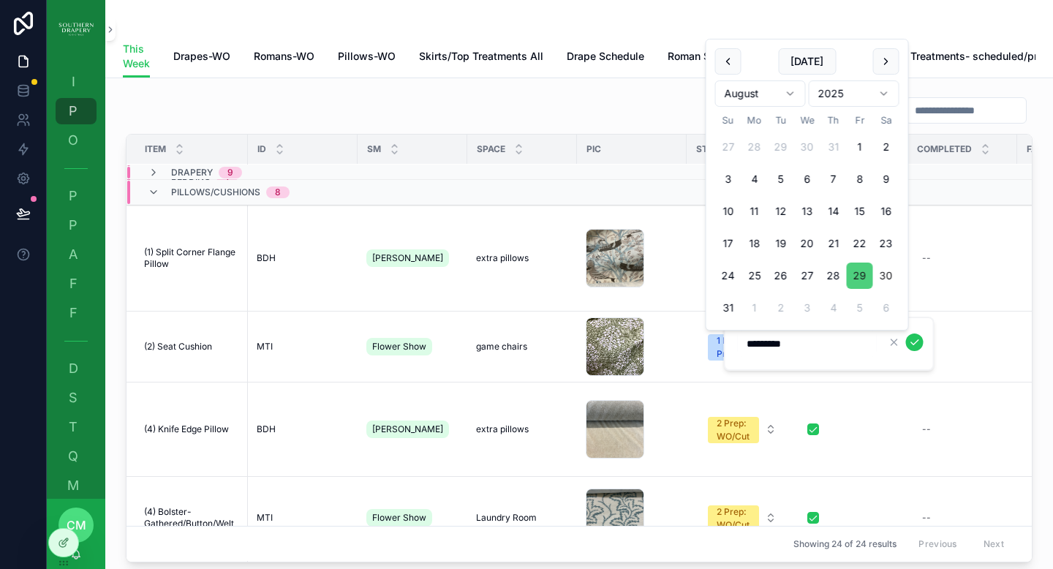
click at [860, 281] on button "29" at bounding box center [860, 275] width 26 height 26
click at [912, 344] on icon "scrollable content" at bounding box center [915, 342] width 12 height 12
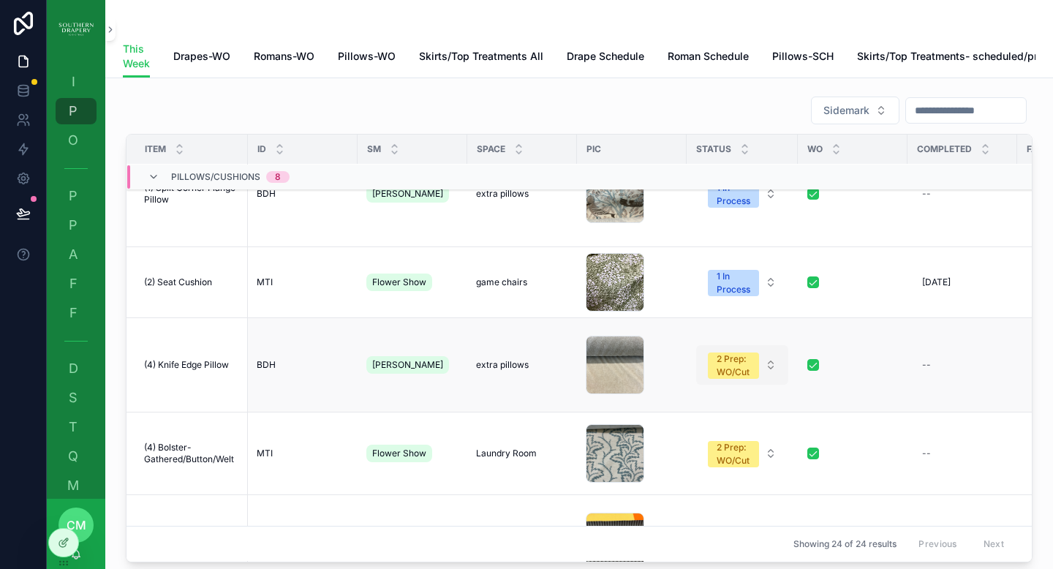
scroll to position [180, 0]
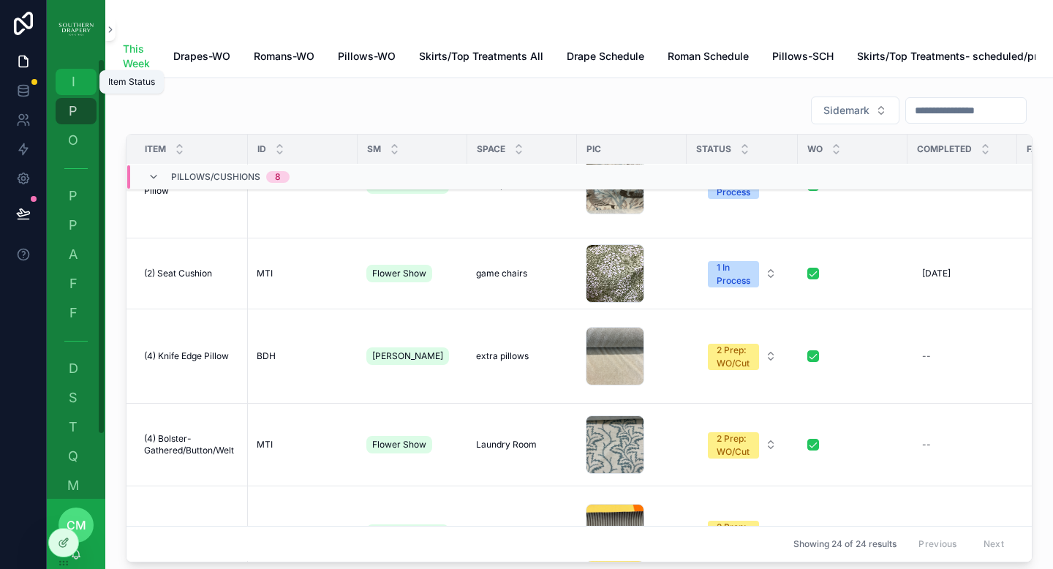
click at [69, 80] on span "I" at bounding box center [73, 82] width 15 height 15
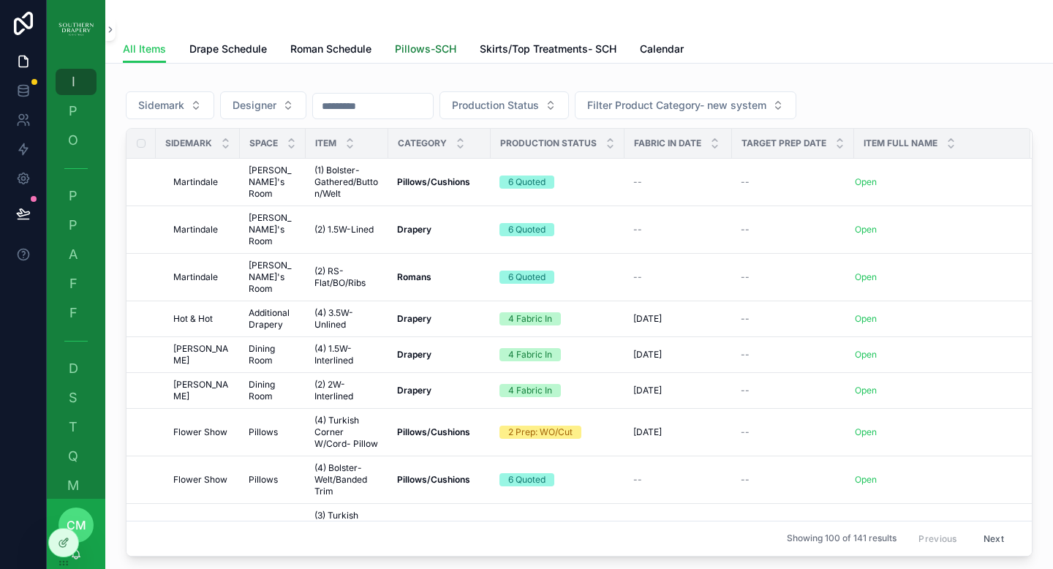
click at [428, 48] on span "Pillows-SCH" at bounding box center [425, 49] width 61 height 15
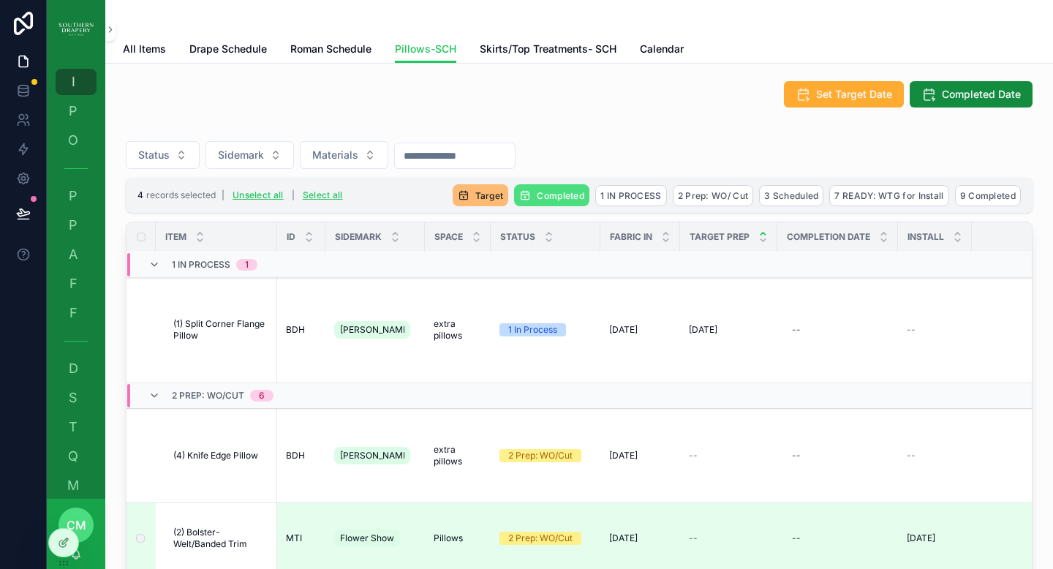
scroll to position [19, 0]
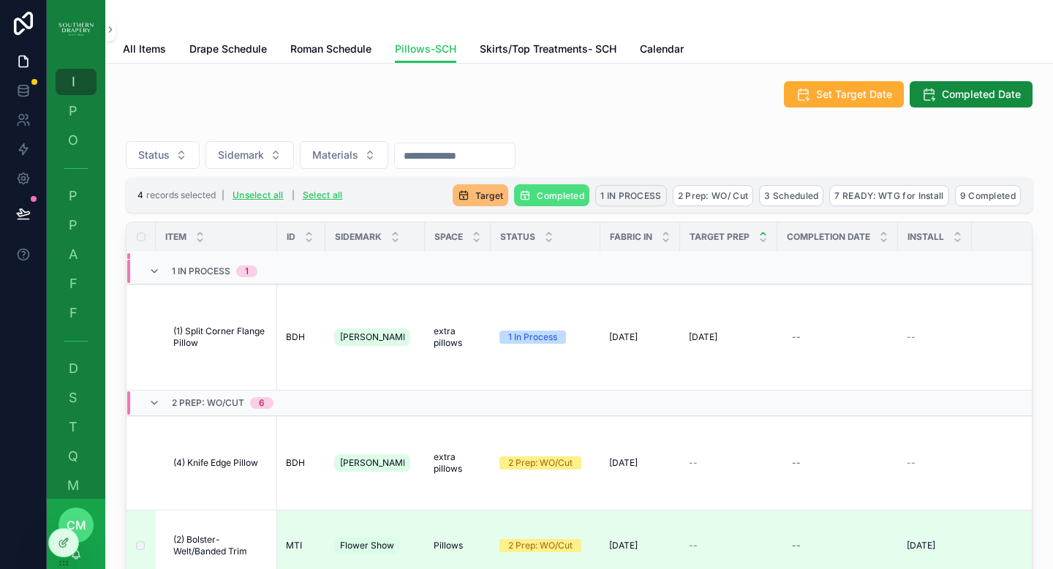
click at [627, 193] on span "1 IN PROCESS" at bounding box center [630, 195] width 61 height 11
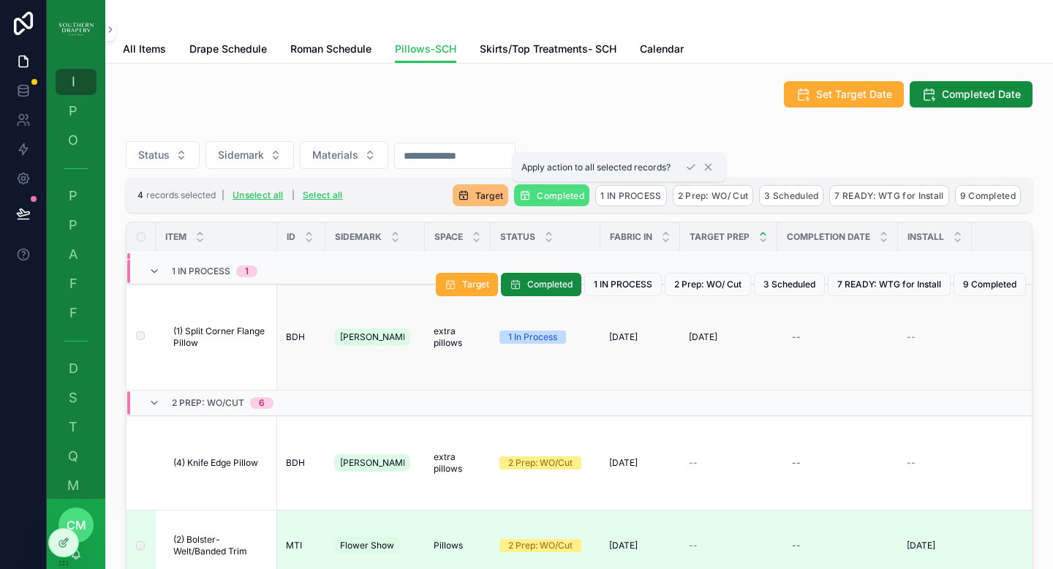
click at [521, 330] on div "1 In Process" at bounding box center [532, 336] width 49 height 13
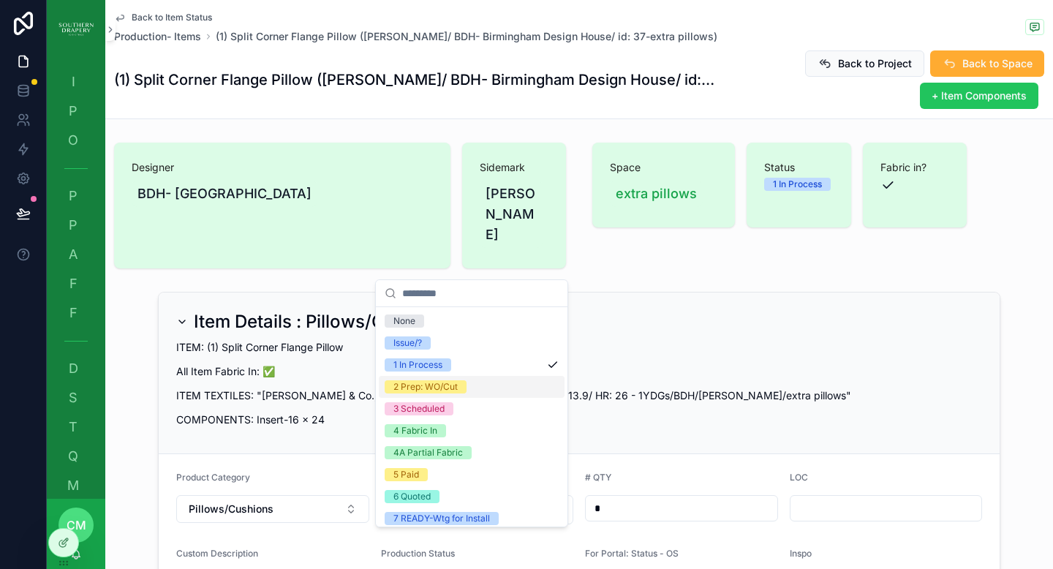
click at [447, 390] on div "2 Prep: WO/Cut" at bounding box center [425, 386] width 64 height 13
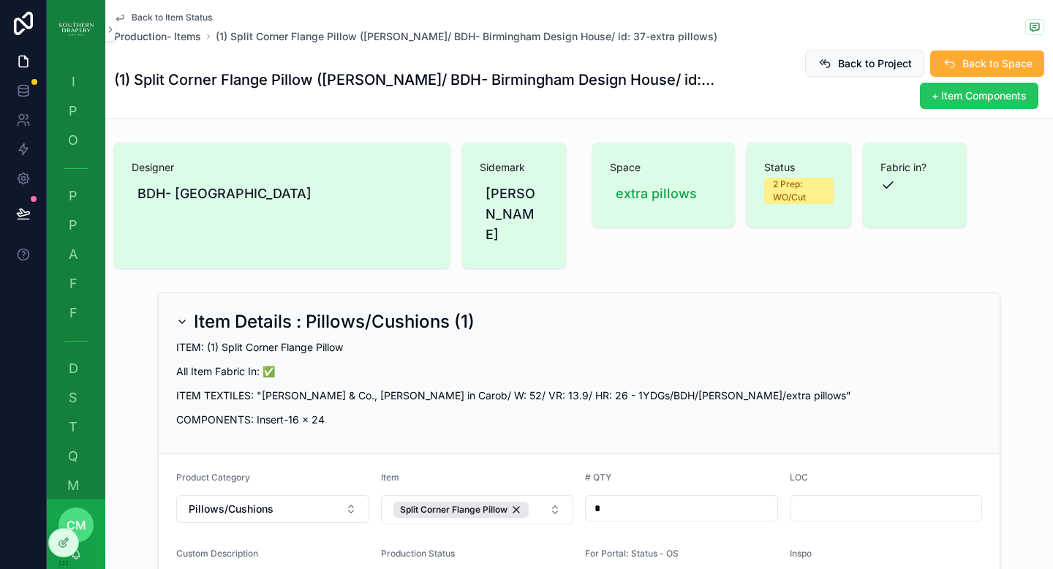
click at [162, 17] on span "Back to Item Status" at bounding box center [172, 18] width 80 height 12
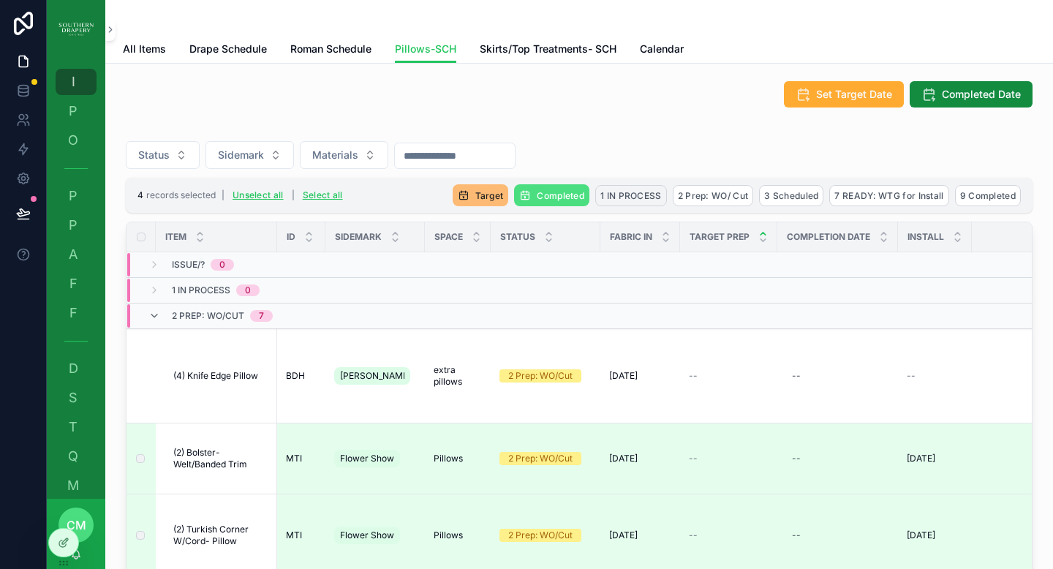
click at [613, 192] on span "1 IN PROCESS" at bounding box center [630, 195] width 61 height 11
click at [692, 166] on icon "scrollable content" at bounding box center [691, 168] width 12 height 12
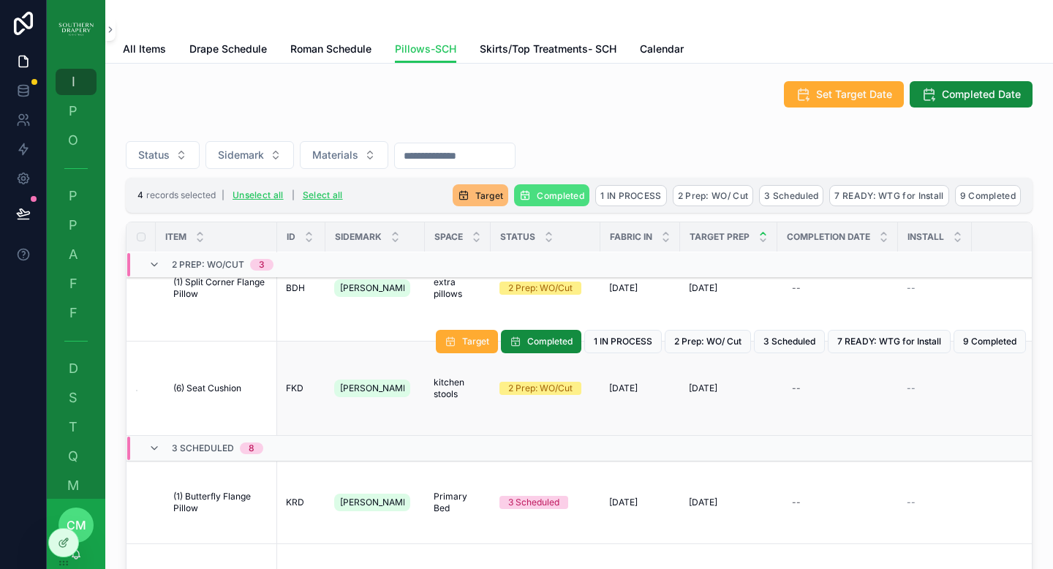
scroll to position [499, 0]
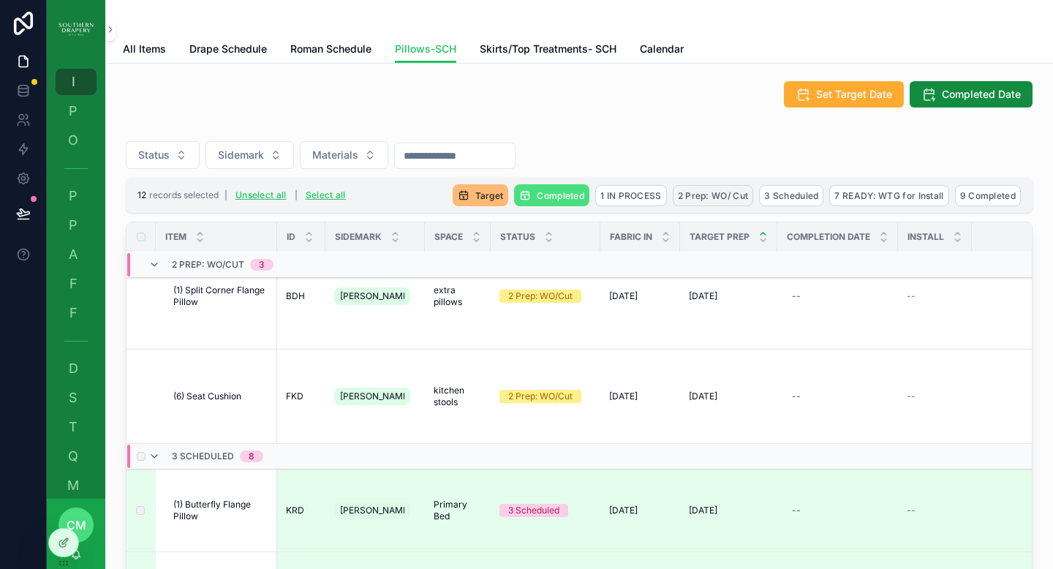
click at [711, 192] on span "2 Prep: WO/ Cut" at bounding box center [713, 195] width 71 height 11
click at [775, 169] on icon "scrollable content" at bounding box center [773, 168] width 12 height 12
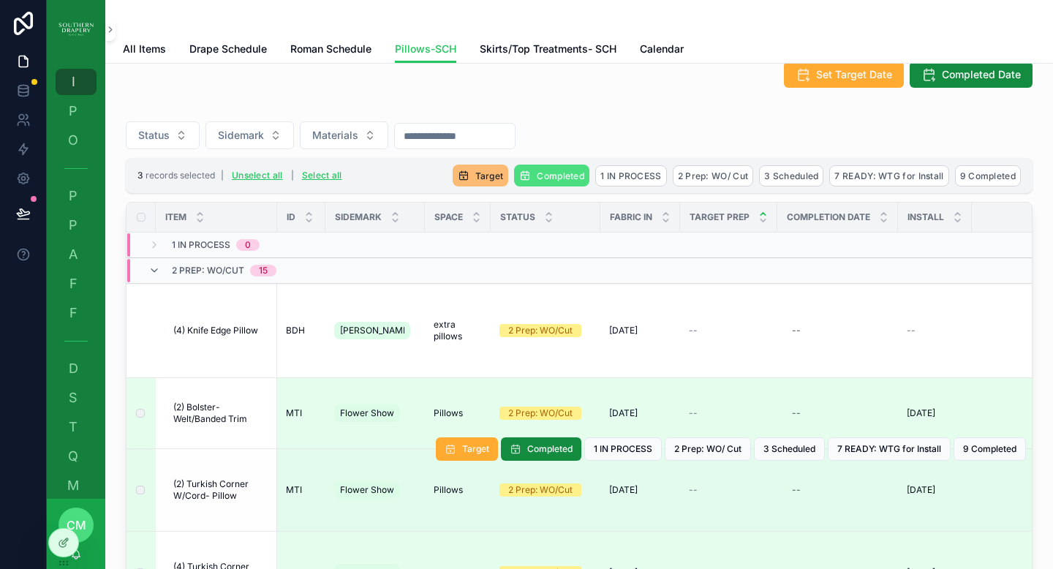
scroll to position [20, 0]
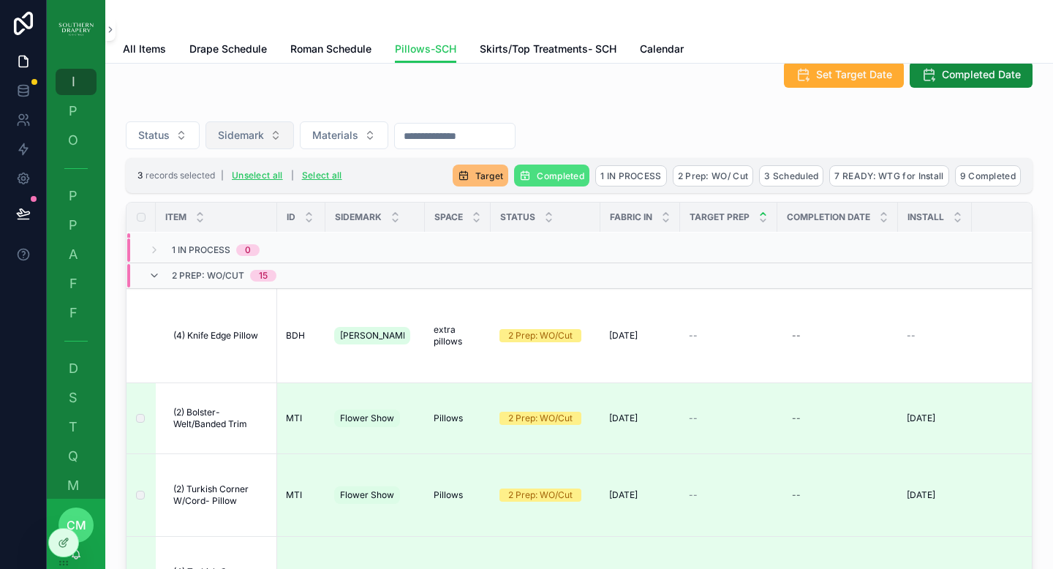
click at [236, 132] on span "Sidemark" at bounding box center [241, 135] width 46 height 15
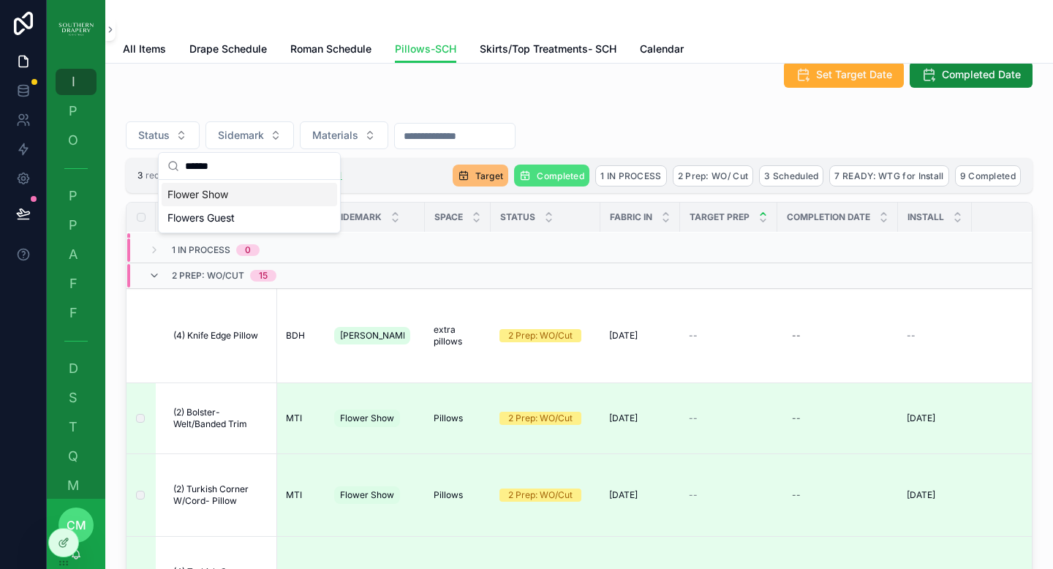
type input "******"
click at [212, 196] on span "Flower Show" at bounding box center [197, 194] width 61 height 15
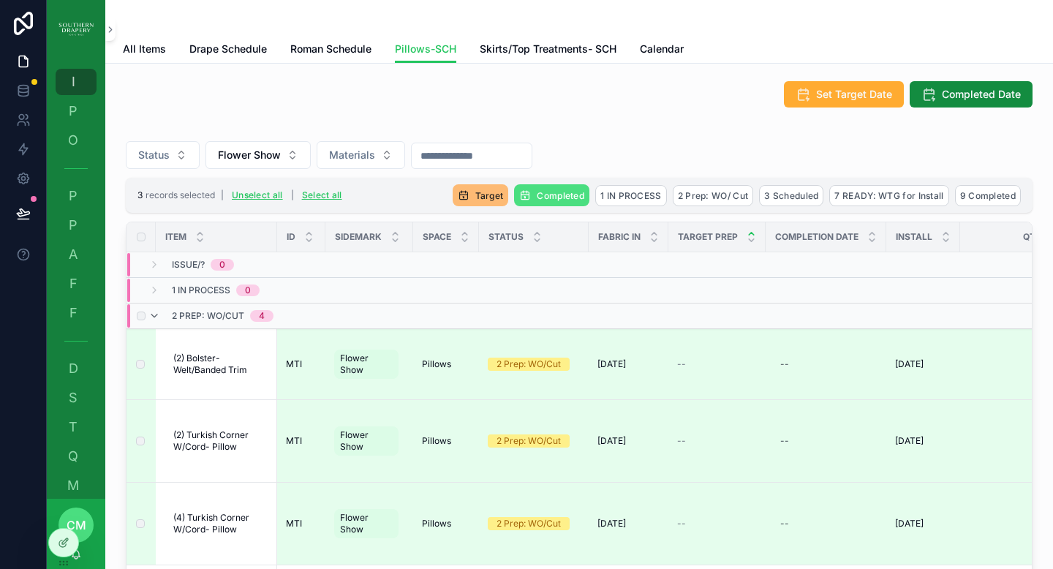
click at [139, 320] on div "scrollable content" at bounding box center [140, 315] width 18 height 23
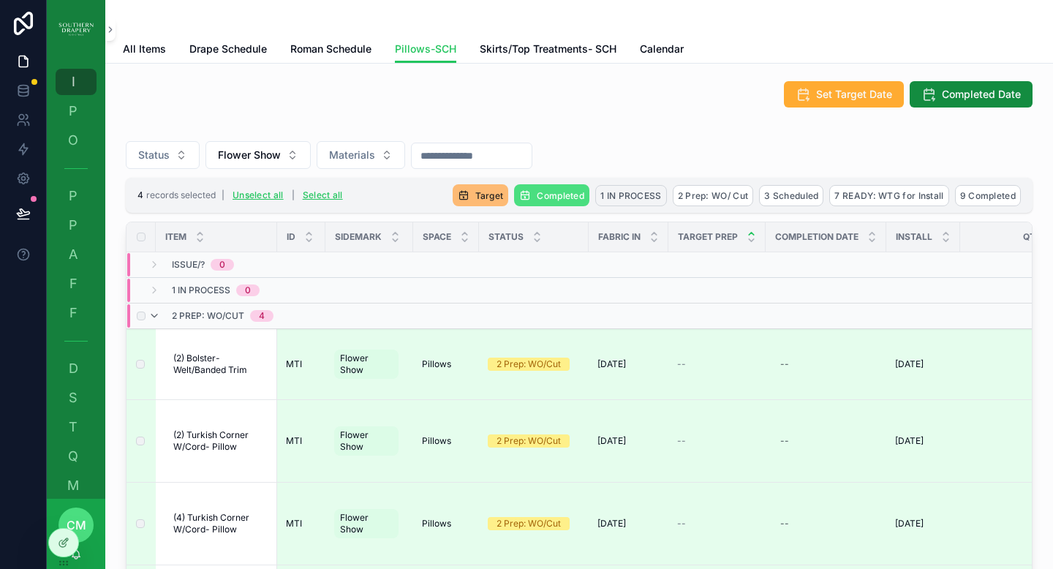
click at [608, 197] on span "1 IN PROCESS" at bounding box center [630, 195] width 61 height 11
click at [689, 170] on icon "scrollable content" at bounding box center [691, 168] width 12 height 12
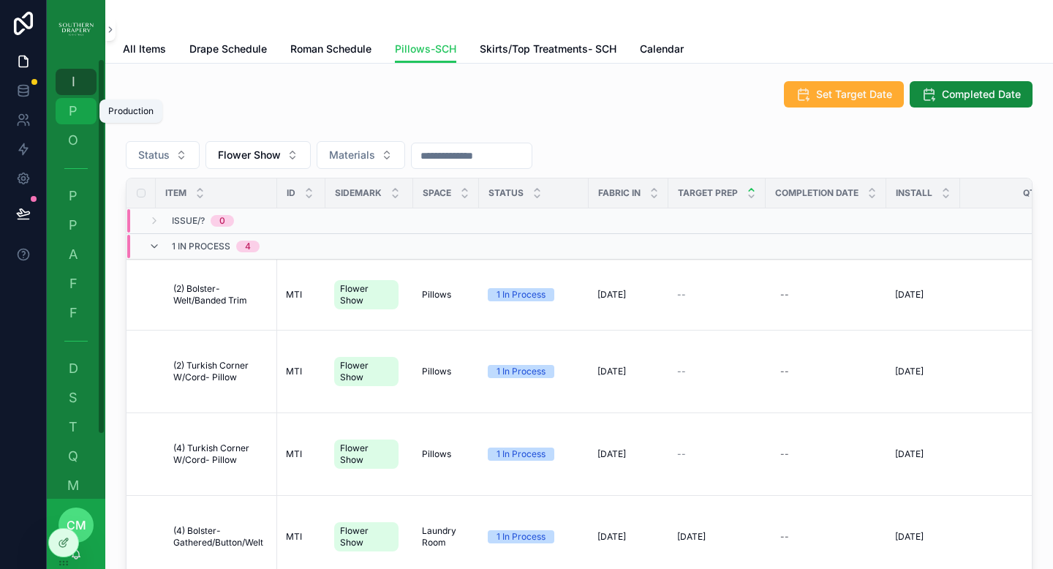
click at [80, 106] on div "P Production" at bounding box center [75, 110] width 23 height 23
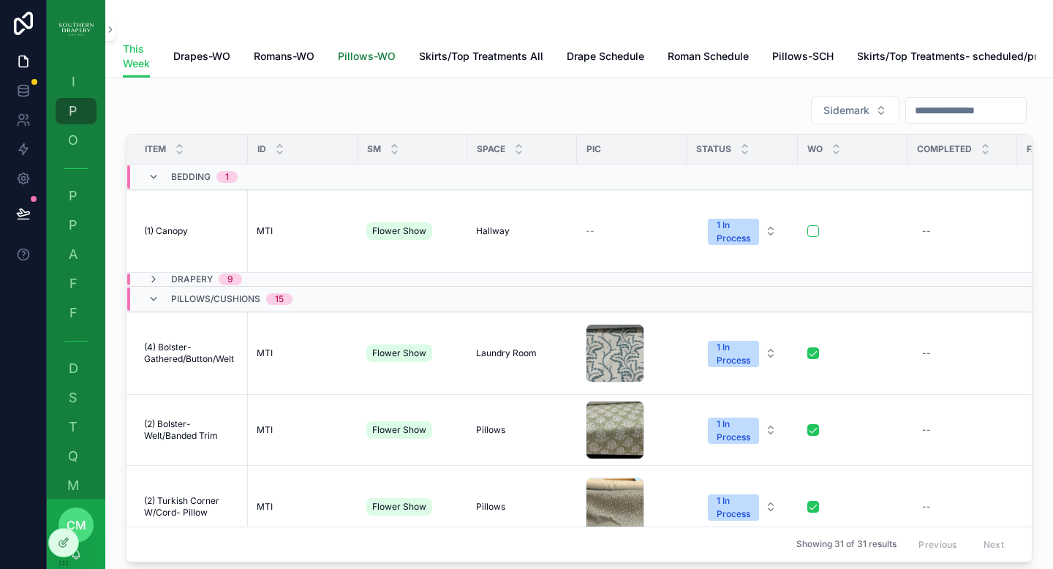
click at [366, 58] on span "Pillows-WO" at bounding box center [367, 56] width 58 height 15
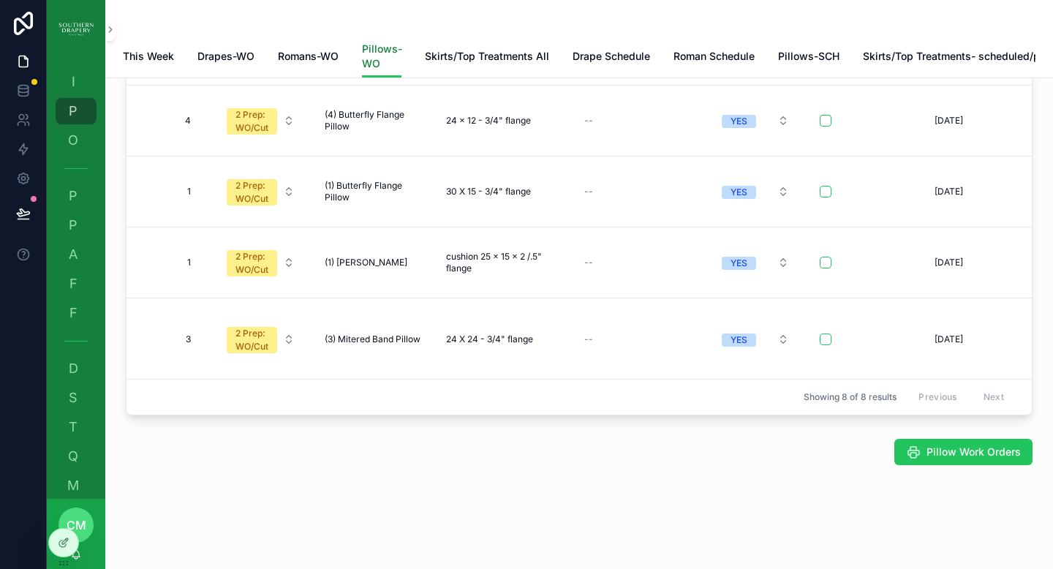
scroll to position [176, 0]
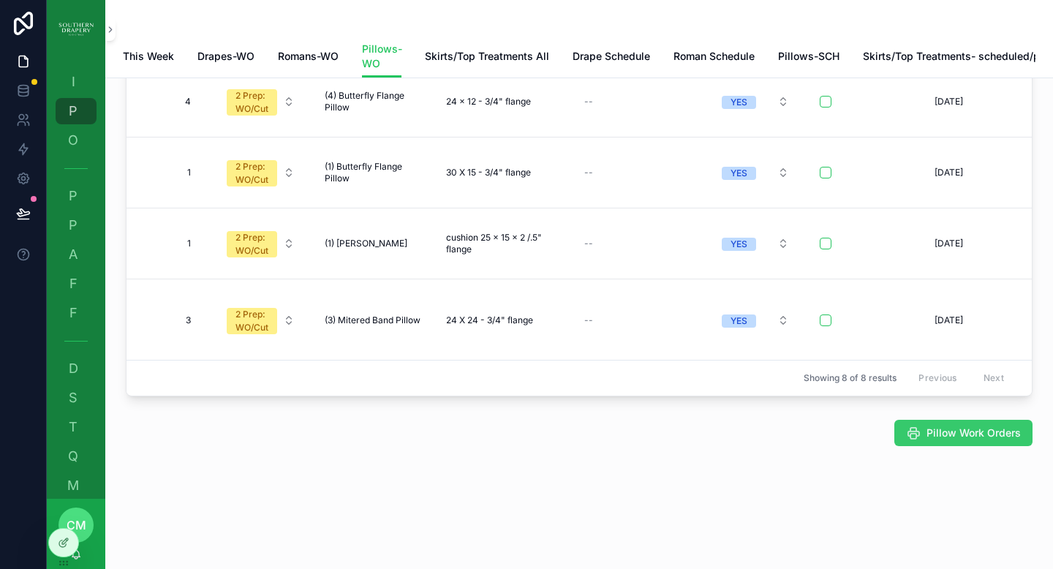
click at [948, 436] on span "Pillow Work Orders" at bounding box center [973, 432] width 94 height 15
